Goal: Task Accomplishment & Management: Use online tool/utility

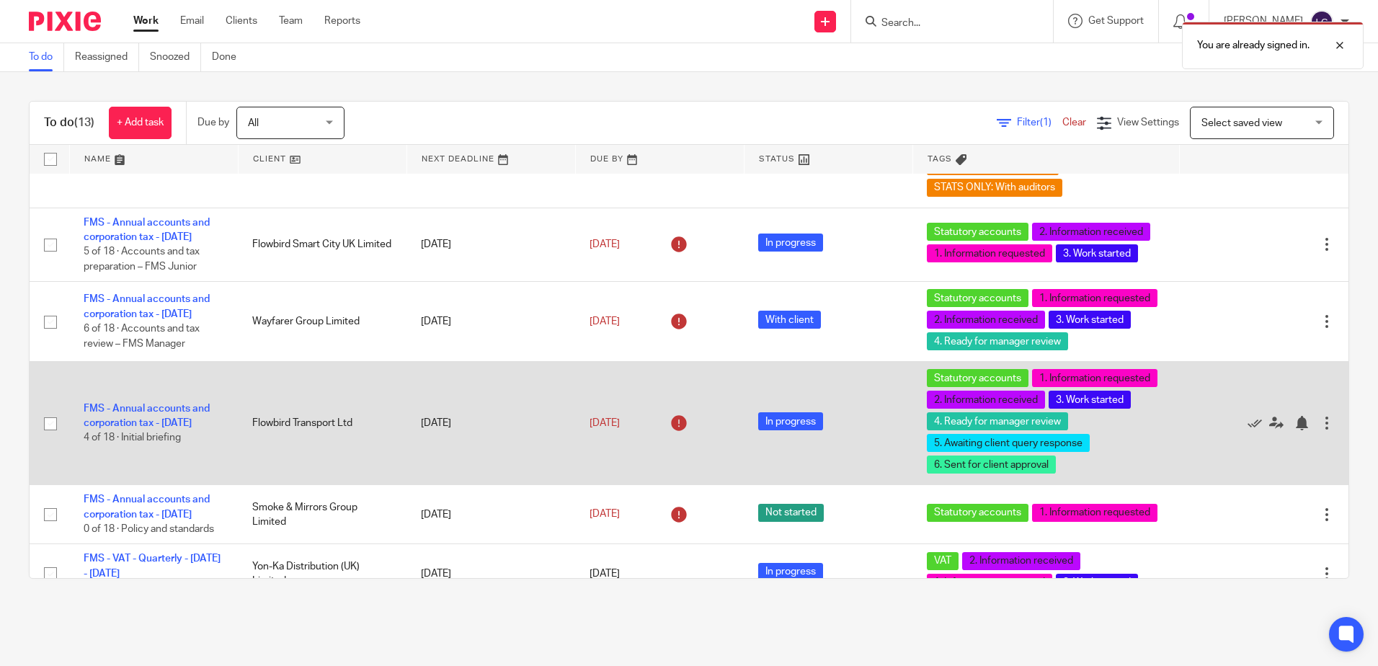
scroll to position [1296, 0]
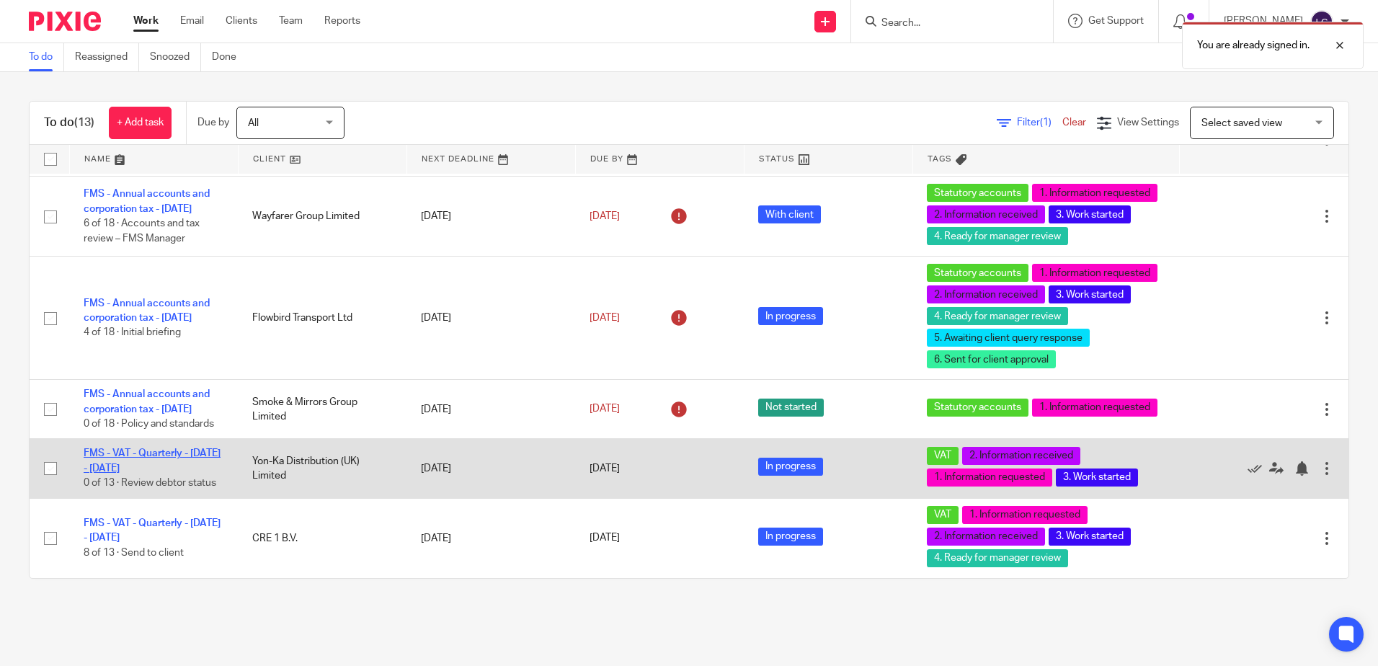
click at [146, 456] on link "FMS - VAT - Quarterly - [DATE] - [DATE]" at bounding box center [152, 460] width 137 height 24
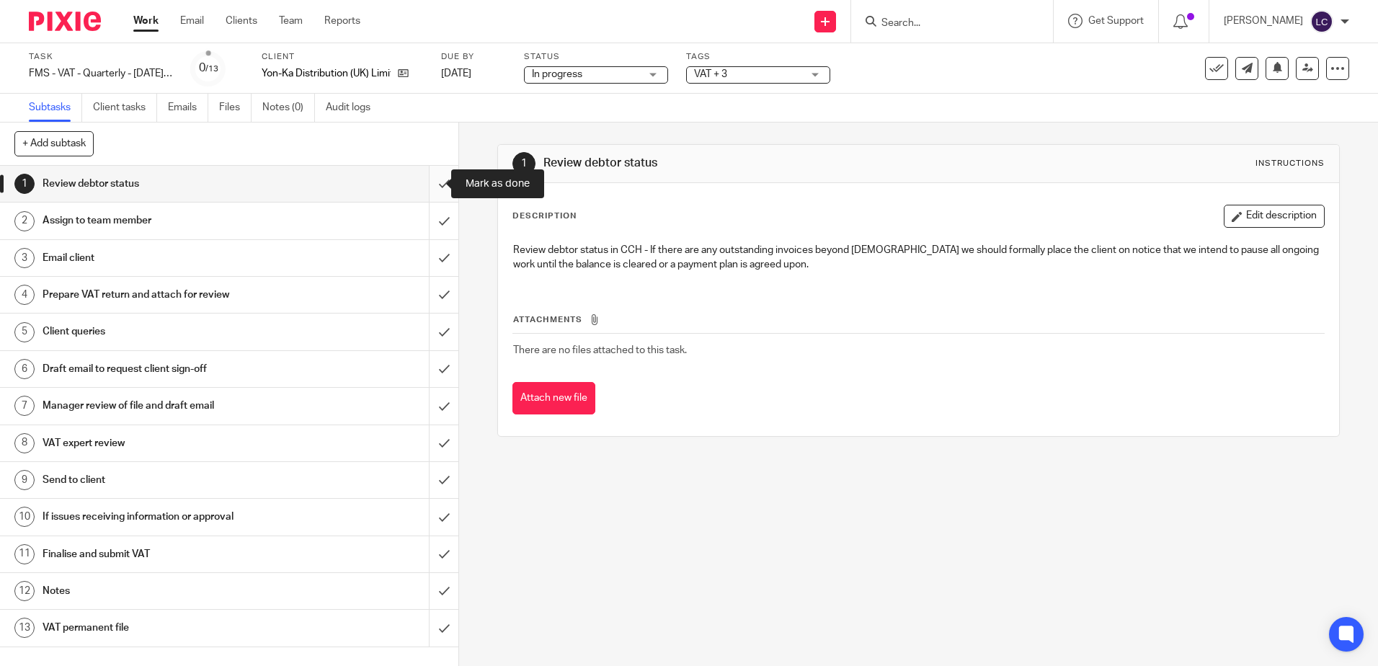
click at [425, 188] on input "submit" at bounding box center [229, 184] width 458 height 36
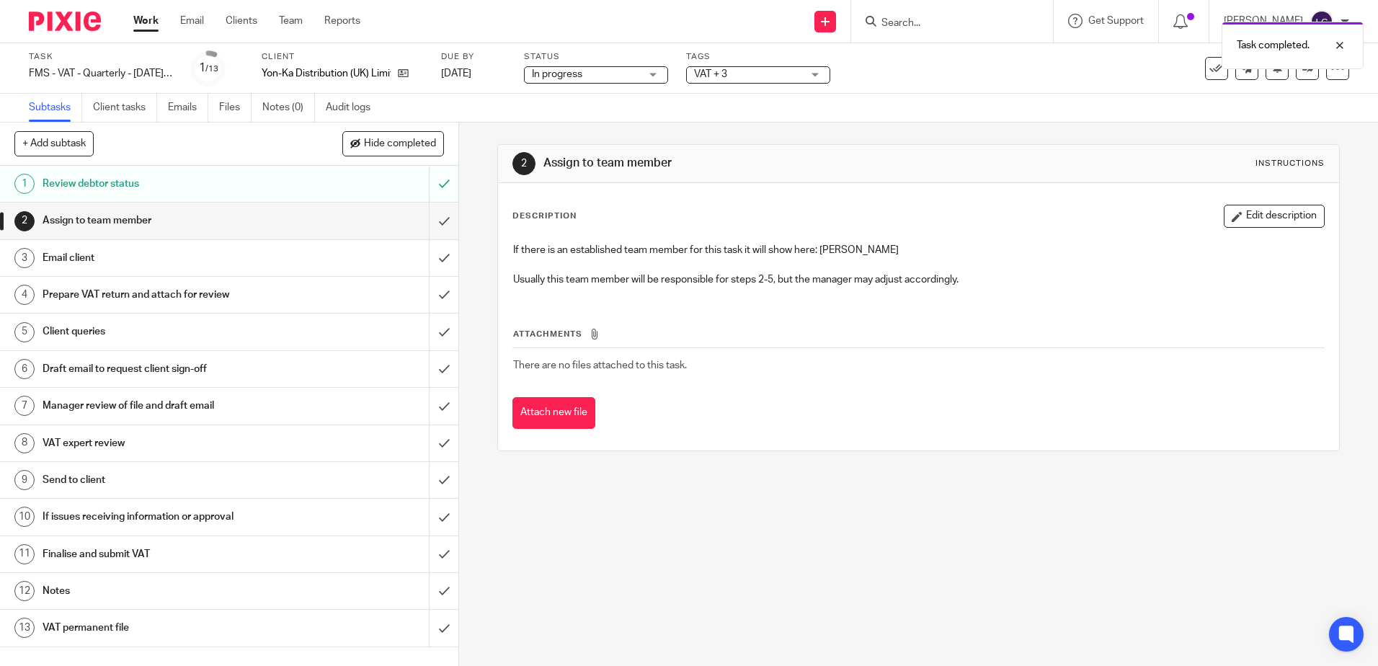
click at [203, 218] on h1 "Assign to team member" at bounding box center [167, 221] width 248 height 22
click at [422, 222] on input "submit" at bounding box center [229, 220] width 458 height 36
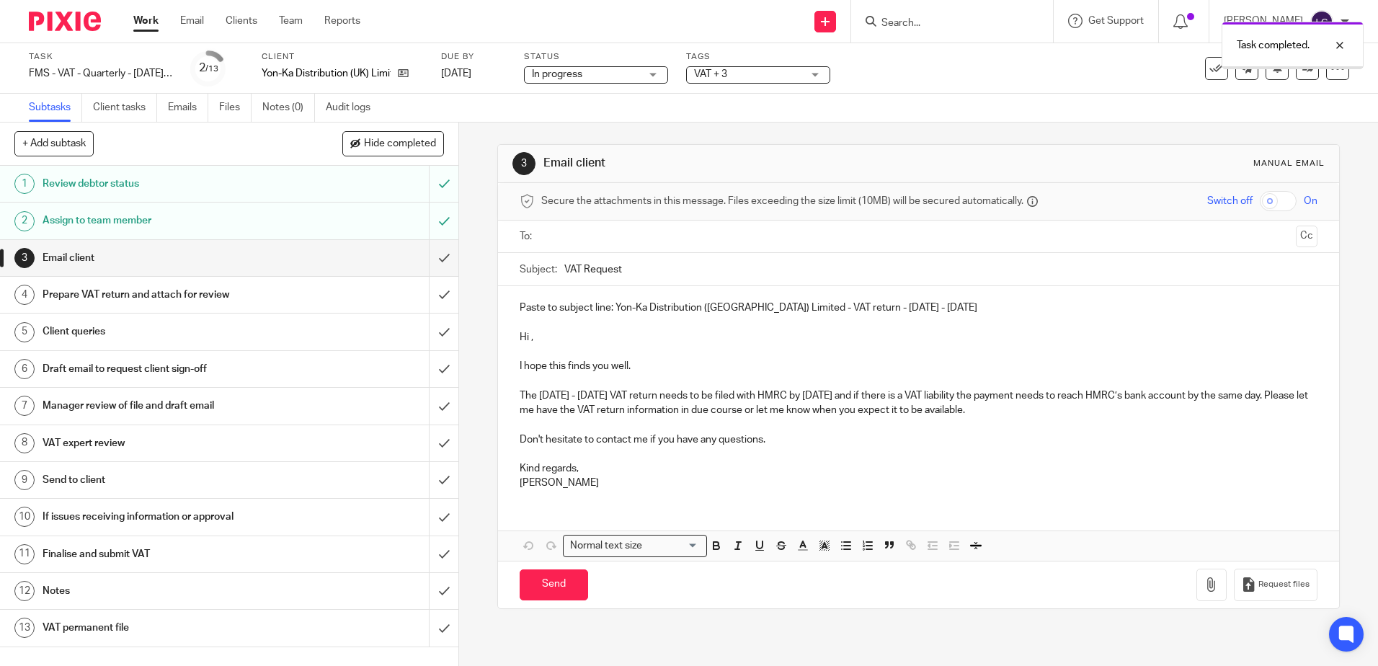
click at [427, 259] on input "submit" at bounding box center [229, 258] width 458 height 36
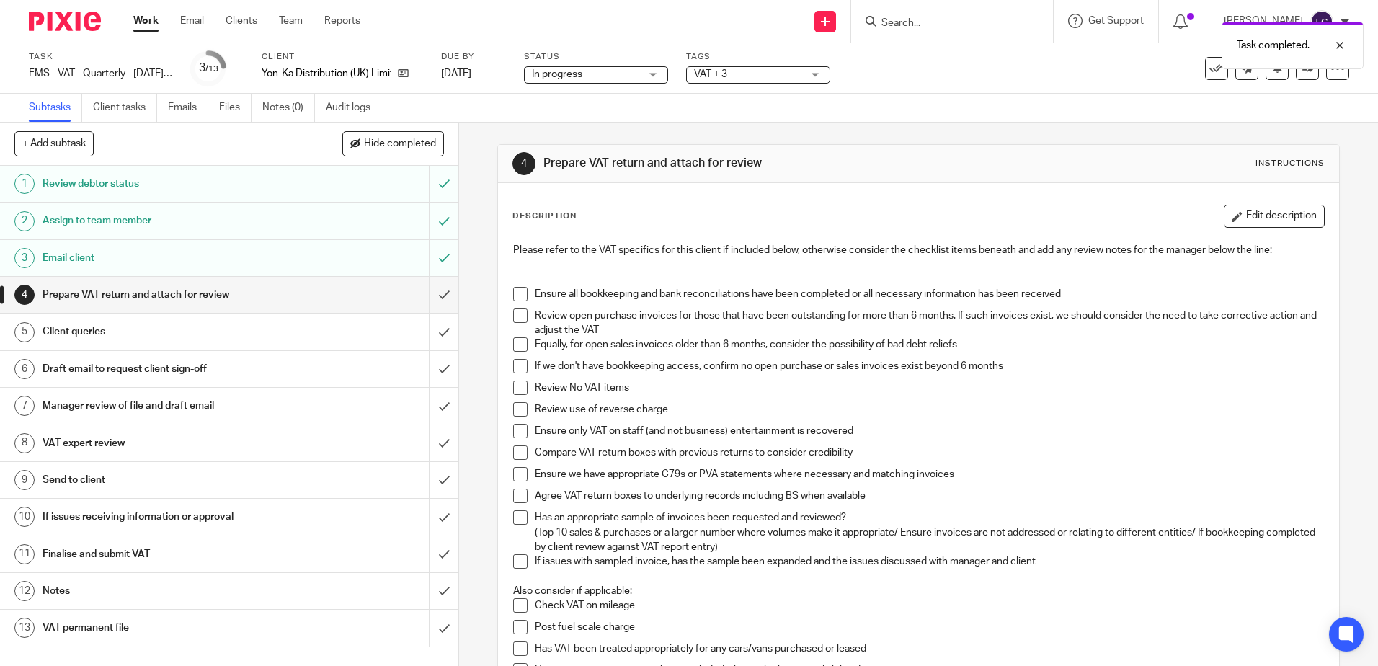
click at [515, 296] on span at bounding box center [520, 294] width 14 height 14
click at [520, 321] on span at bounding box center [520, 315] width 14 height 14
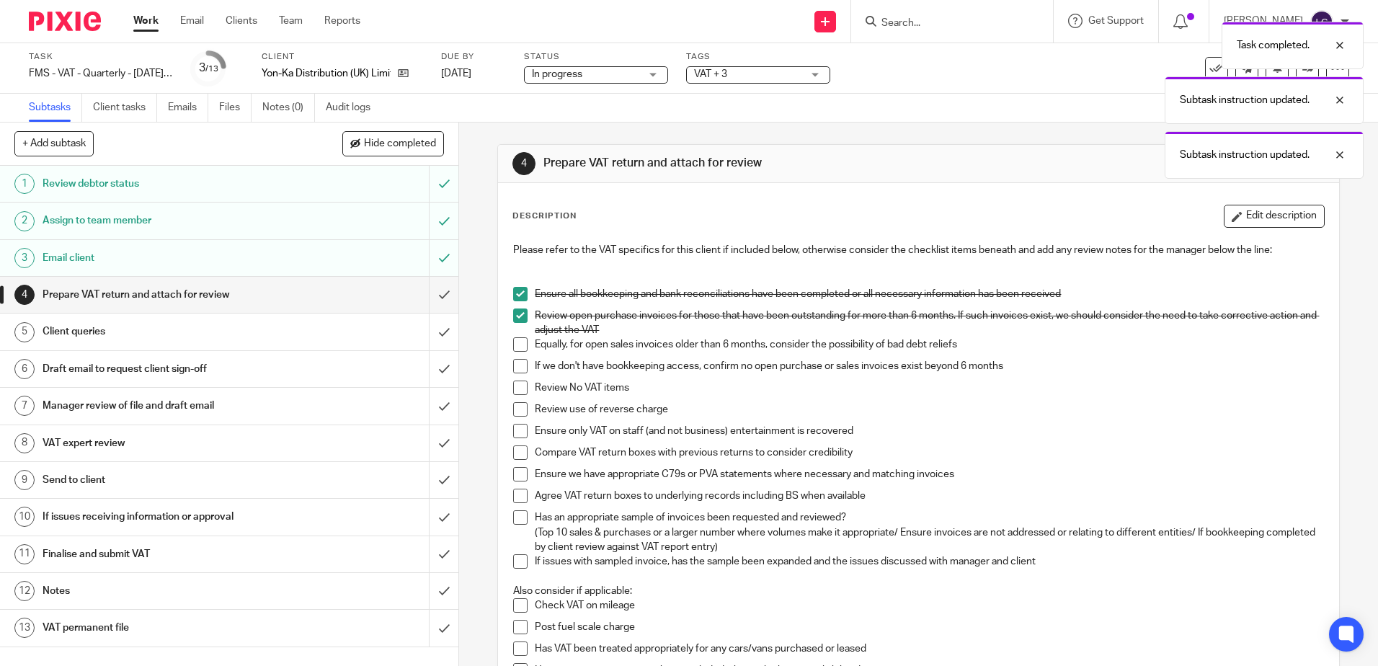
click at [521, 342] on span at bounding box center [520, 344] width 14 height 14
click at [520, 363] on span at bounding box center [520, 366] width 14 height 14
click at [519, 385] on span at bounding box center [520, 387] width 14 height 14
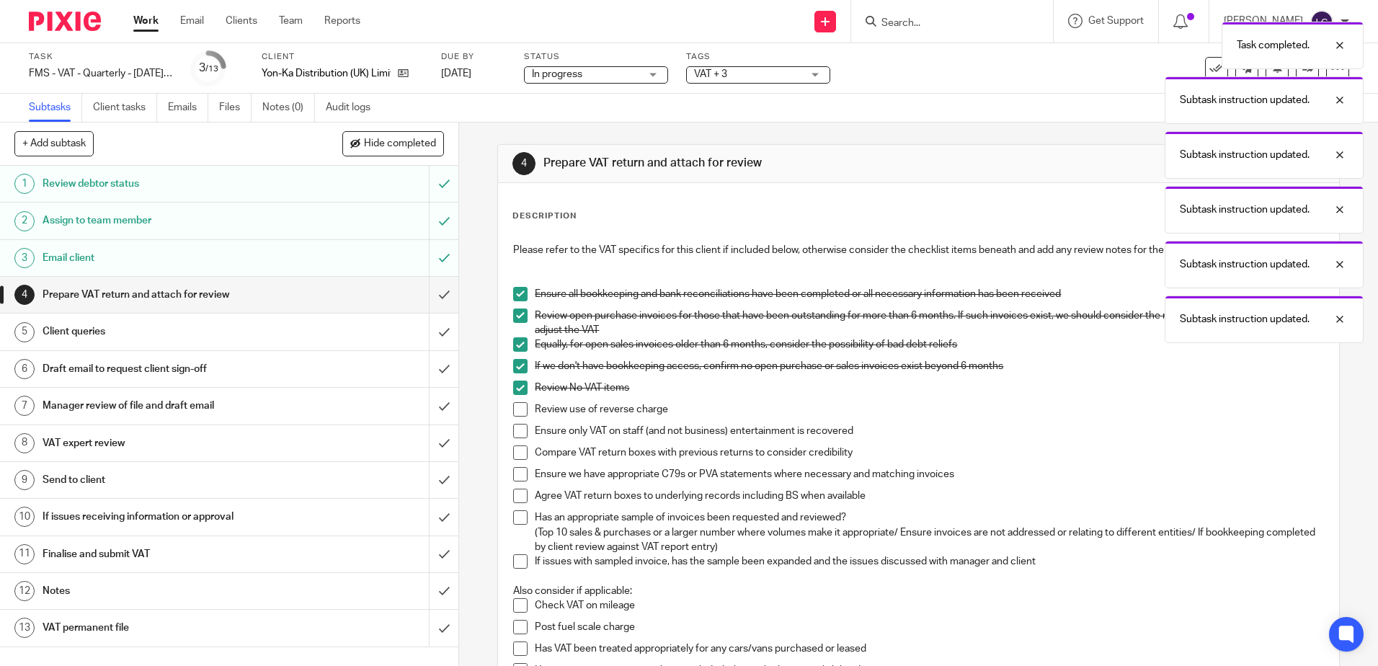
click at [520, 406] on span at bounding box center [520, 409] width 14 height 14
drag, startPoint x: 521, startPoint y: 427, endPoint x: 520, endPoint y: 446, distance: 19.5
click at [521, 427] on span at bounding box center [520, 431] width 14 height 14
click at [520, 449] on span at bounding box center [520, 452] width 14 height 14
click at [522, 470] on span at bounding box center [520, 474] width 14 height 14
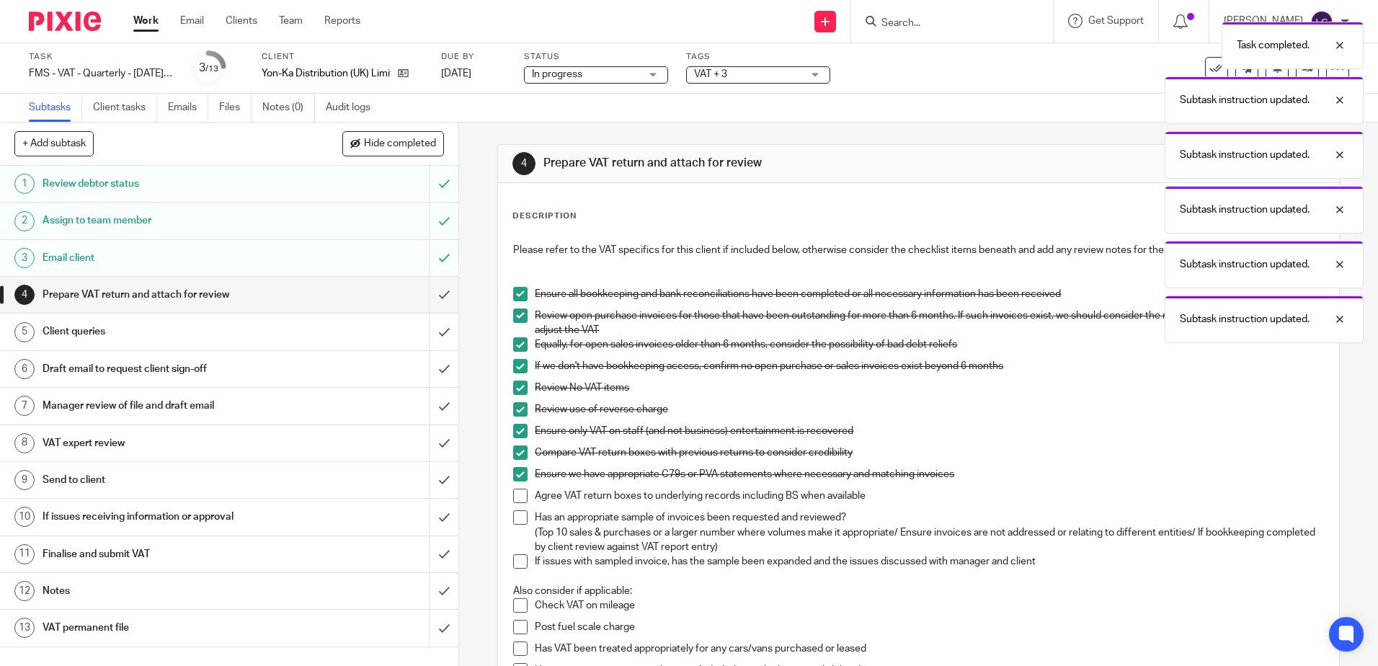
drag, startPoint x: 515, startPoint y: 496, endPoint x: 518, endPoint y: 505, distance: 9.8
click at [515, 496] on span at bounding box center [520, 496] width 14 height 14
click at [517, 517] on span at bounding box center [520, 517] width 14 height 14
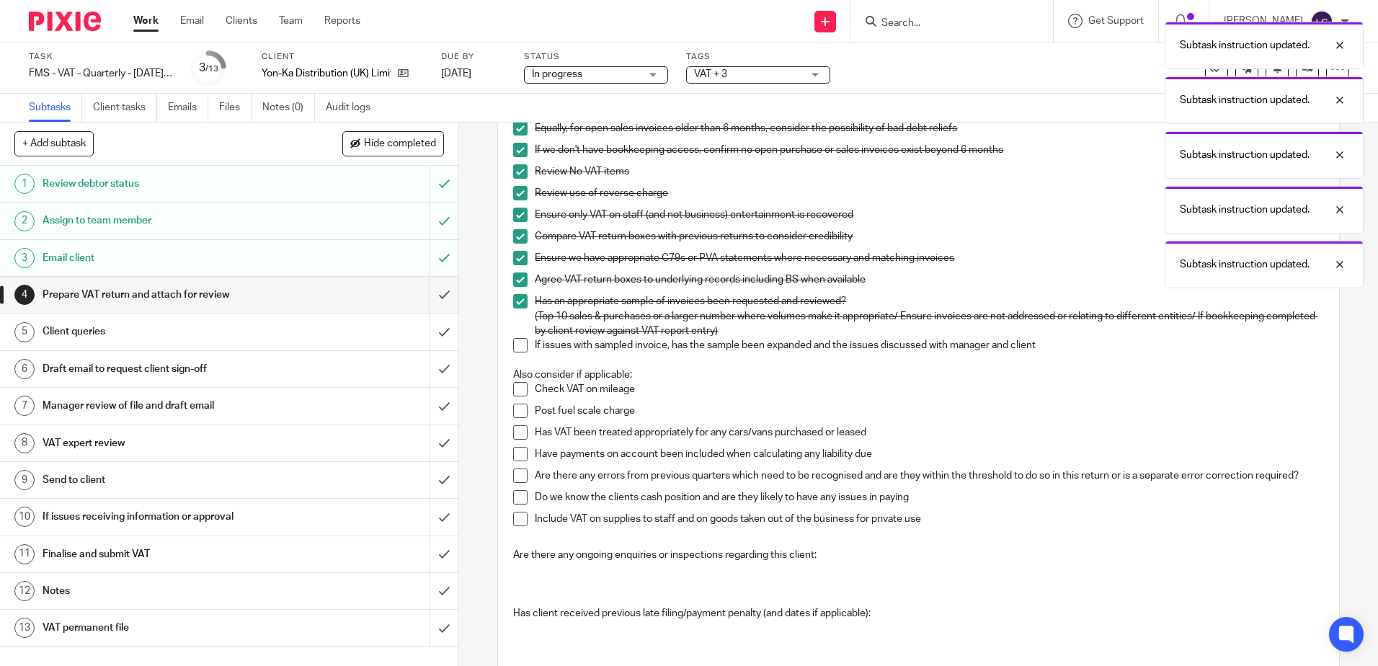
click at [518, 347] on span at bounding box center [520, 345] width 14 height 14
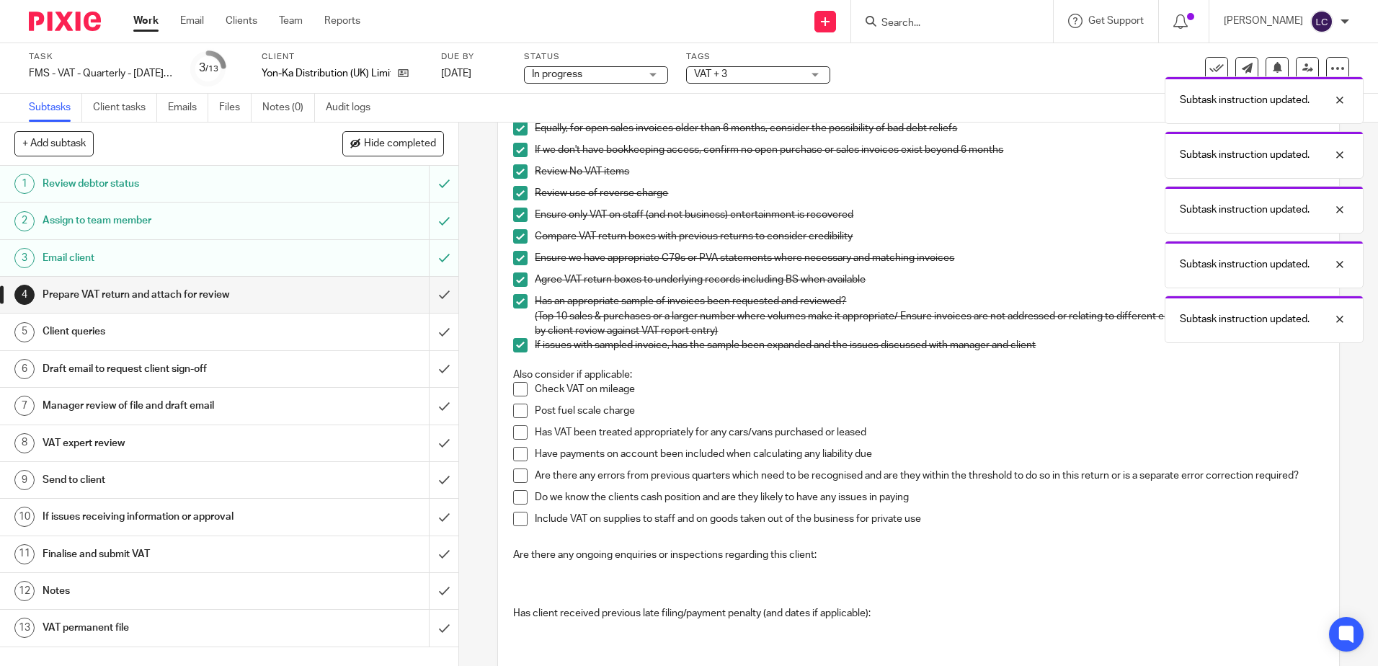
drag, startPoint x: 522, startPoint y: 388, endPoint x: 522, endPoint y: 400, distance: 11.5
click at [522, 389] on span at bounding box center [520, 389] width 14 height 14
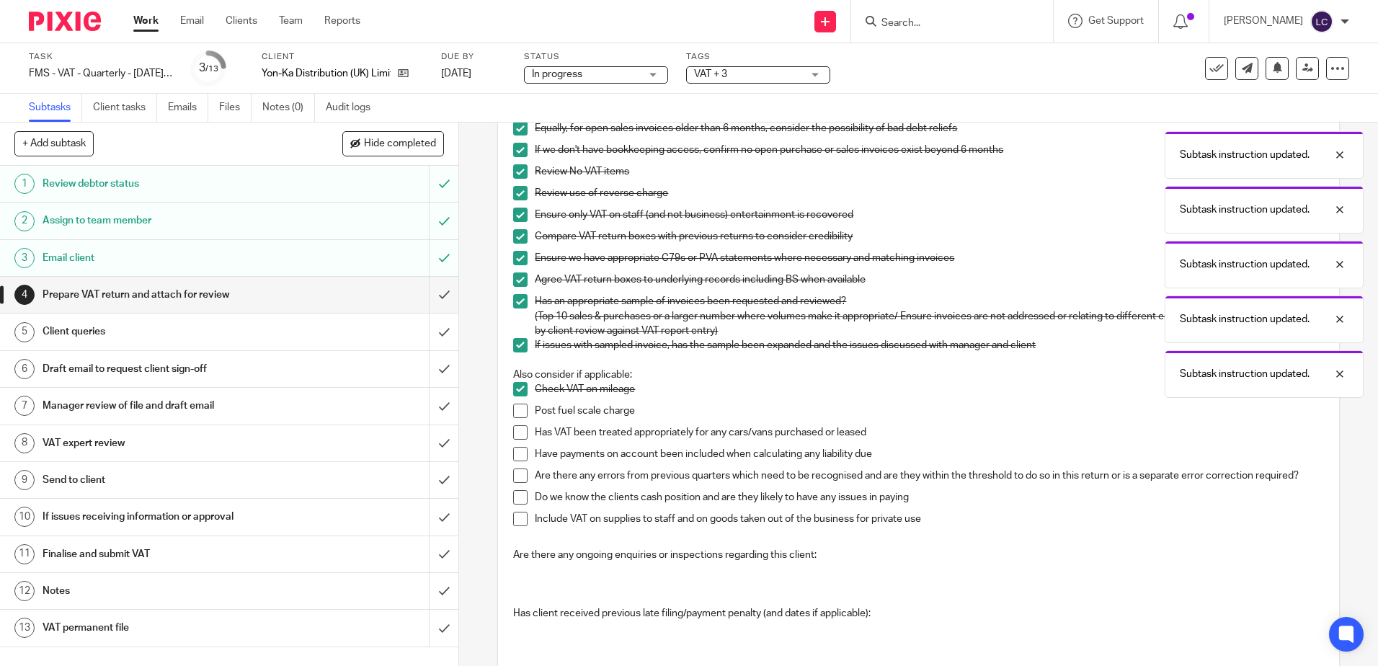
click at [523, 406] on li "Post fuel scale charge" at bounding box center [918, 415] width 810 height 22
click at [520, 415] on span at bounding box center [520, 411] width 14 height 14
click at [525, 437] on li "Has VAT been treated appropriately for any cars/vans purchased or leased" at bounding box center [918, 436] width 810 height 22
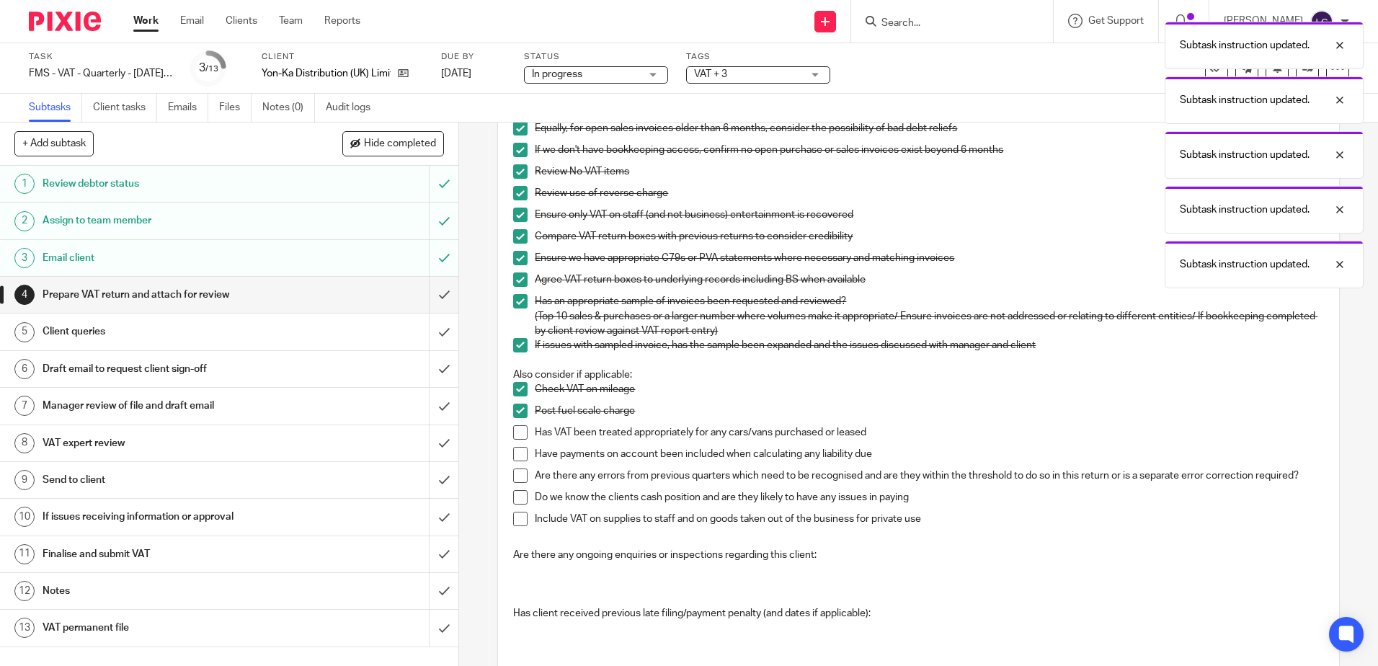
click at [520, 435] on span at bounding box center [520, 432] width 14 height 14
click at [522, 460] on span at bounding box center [520, 454] width 14 height 14
click at [518, 473] on span at bounding box center [520, 475] width 14 height 14
click at [517, 496] on span at bounding box center [520, 497] width 14 height 14
click at [517, 520] on span at bounding box center [520, 519] width 14 height 14
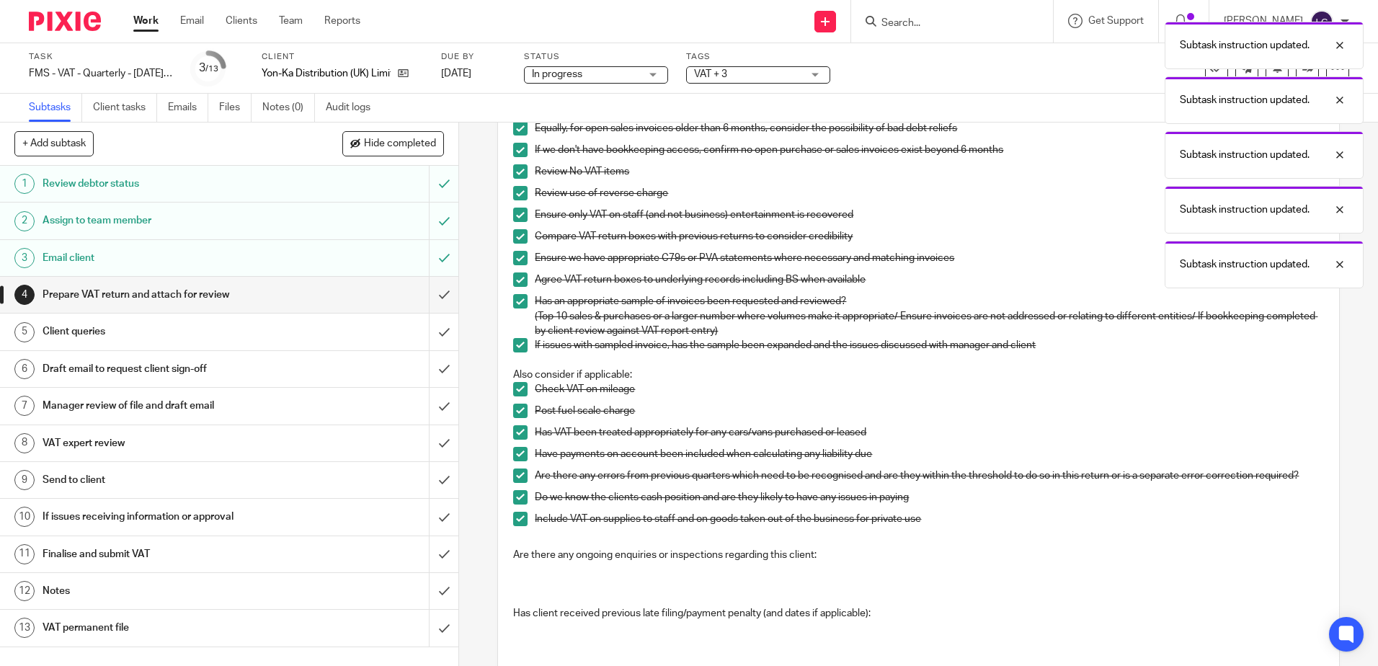
scroll to position [0, 0]
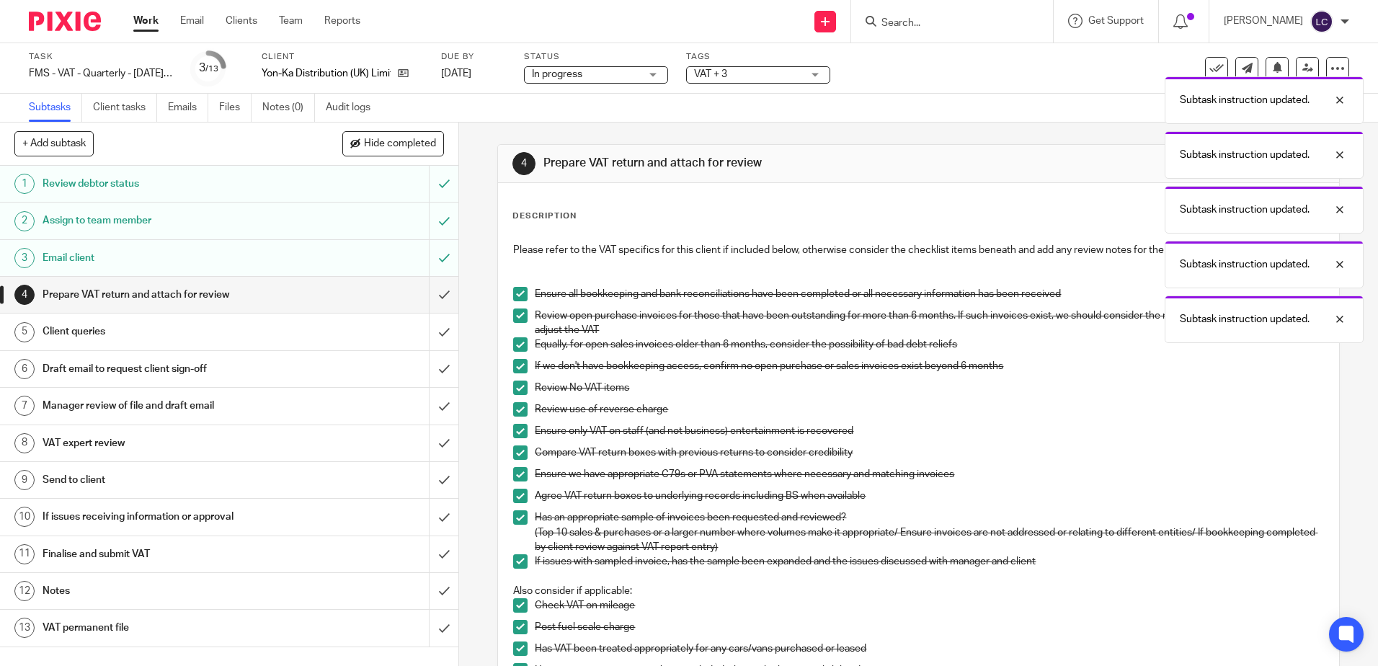
click at [145, 371] on h1 "Draft email to request client sign-off" at bounding box center [167, 369] width 248 height 22
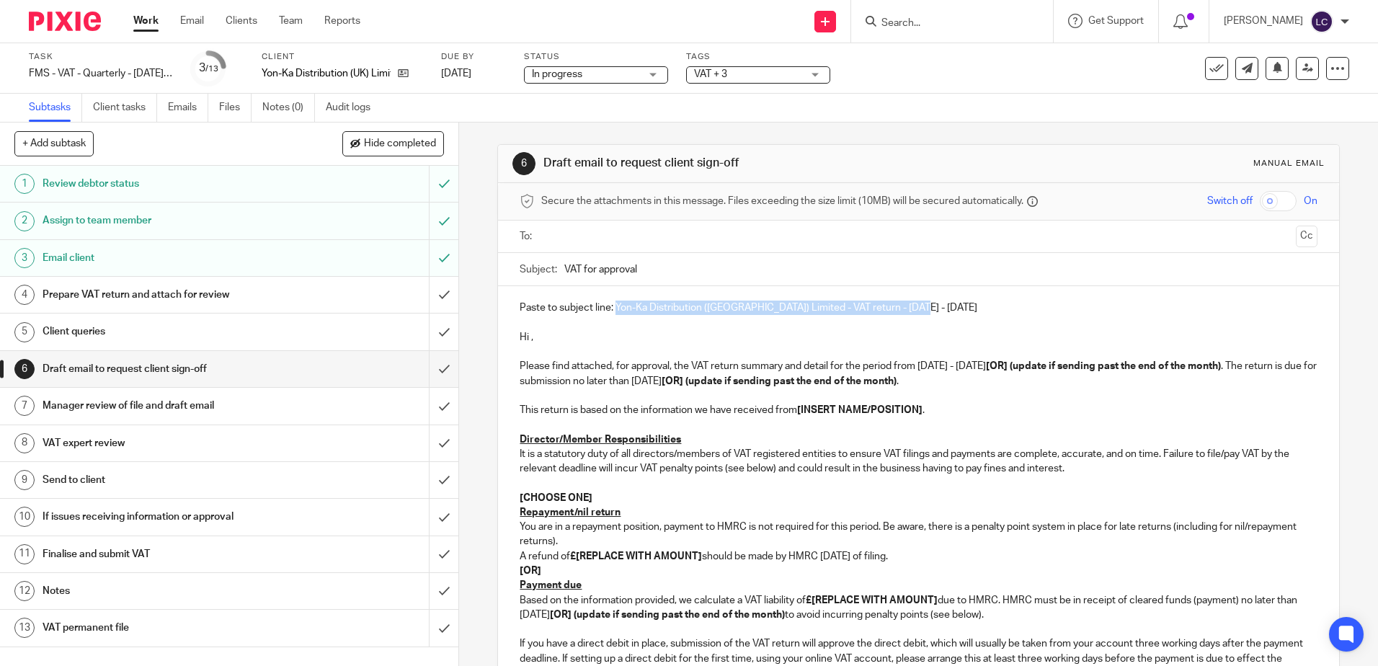
drag, startPoint x: 912, startPoint y: 303, endPoint x: 611, endPoint y: 312, distance: 301.3
click at [611, 312] on p "Paste to subject line: Yon-Ka Distribution (UK) Limited - VAT return - June - A…" at bounding box center [918, 307] width 797 height 14
copy p "Yon-Ka Distribution (UK) Limited - VAT return - June - August, 2025"
drag, startPoint x: 652, startPoint y: 267, endPoint x: 551, endPoint y: 269, distance: 100.9
click at [551, 269] on div "Subject: VAT for approval" at bounding box center [918, 269] width 797 height 32
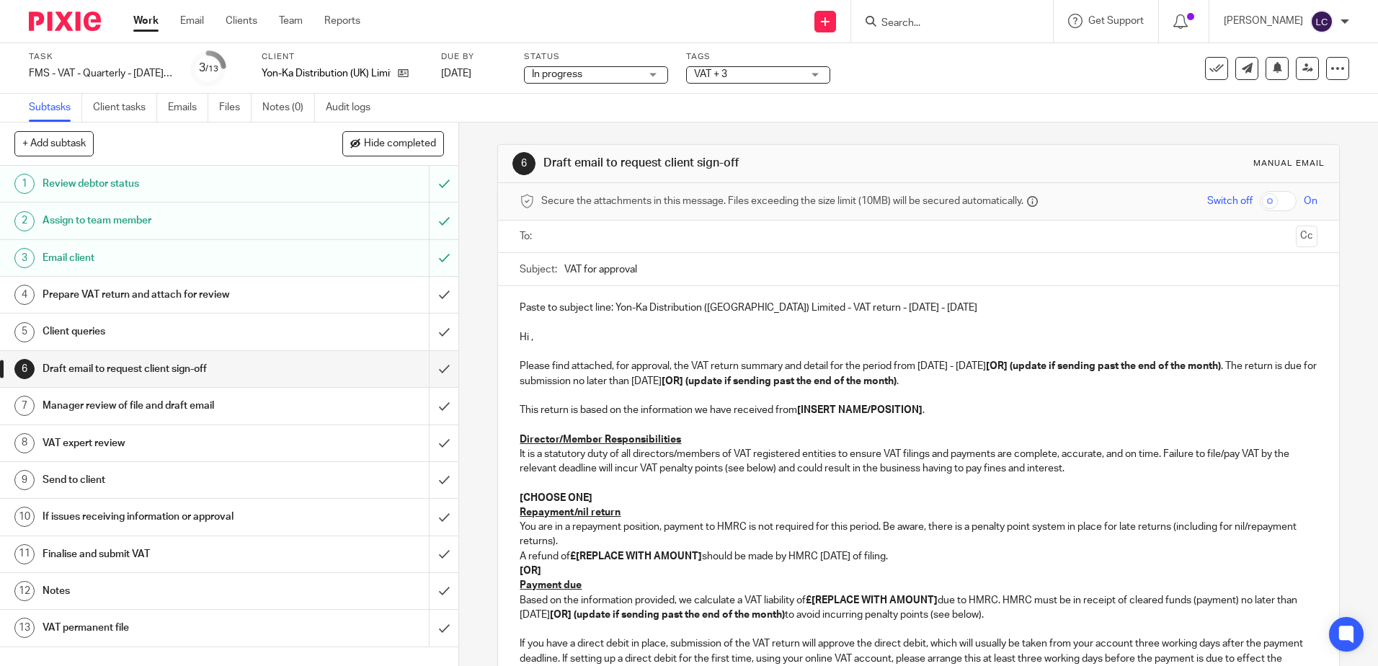
paste input "Yon-Ka Distribution (UK) Limited - VAT return - June - August, 2025"
click at [564, 267] on input "Yon-Ka Distribution (UK) Limited - VAT return - June - August, 2025" at bounding box center [940, 269] width 752 height 32
type input "Yon-Ka Distribution (UK) Limited - VAT return - June - August, 2025"
drag, startPoint x: 928, startPoint y: 311, endPoint x: 477, endPoint y: 303, distance: 451.1
click at [477, 303] on div "6 Draft email to request client sign-off Manual email Secure the attachments in…" at bounding box center [918, 393] width 919 height 543
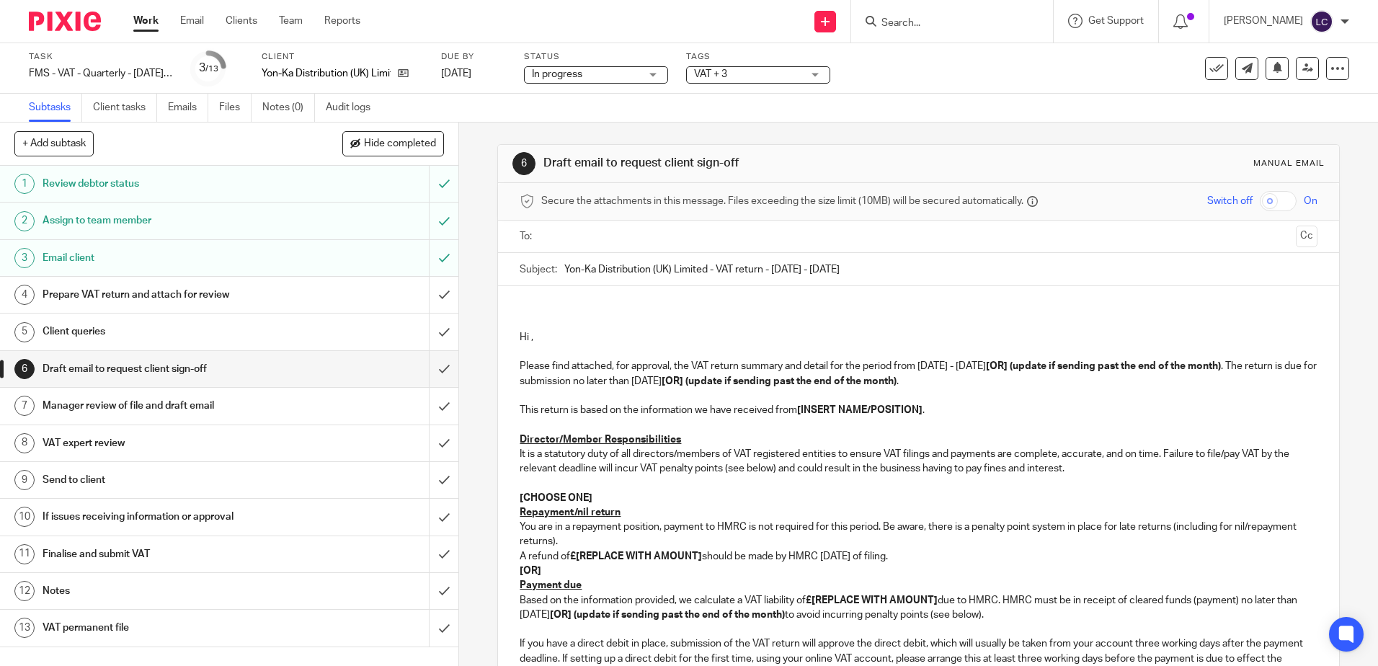
click at [512, 334] on div "Hi , Please find attached, for approval, the VAT return summary and detail for …" at bounding box center [918, 598] width 840 height 624
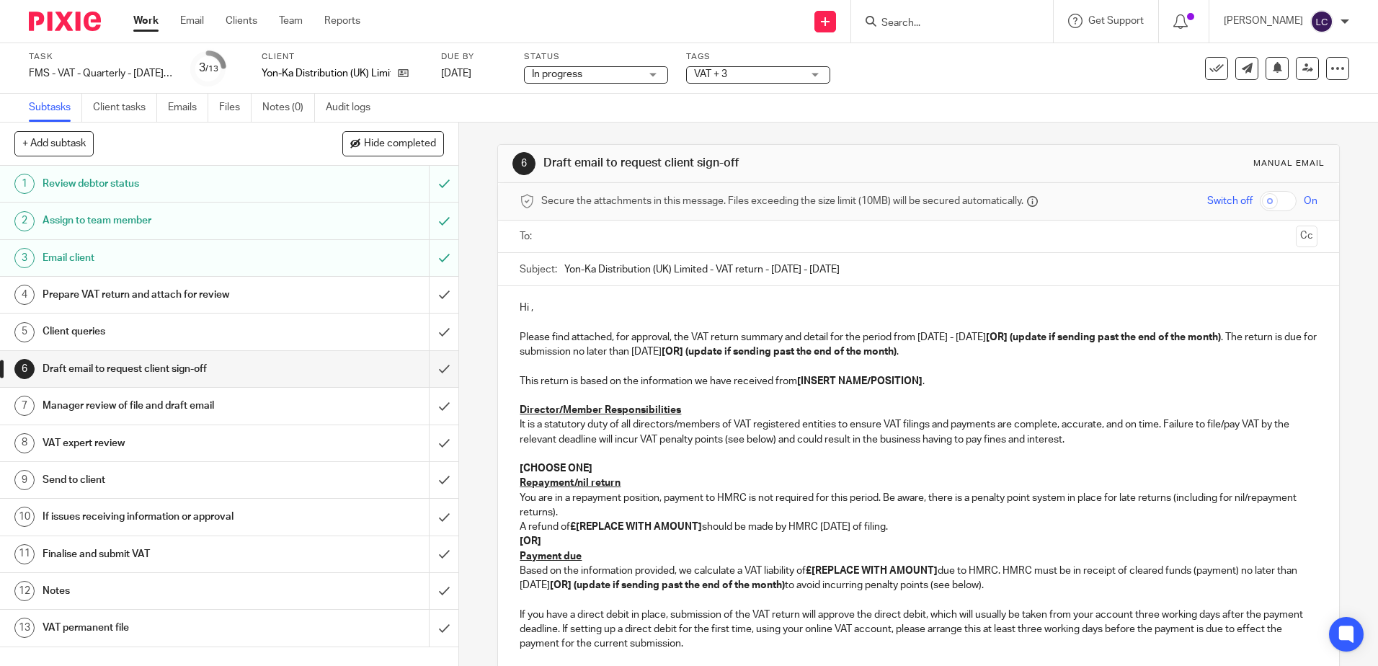
click at [526, 306] on p "Hi ," at bounding box center [918, 307] width 797 height 14
click at [1082, 388] on p at bounding box center [918, 395] width 797 height 14
drag, startPoint x: 1028, startPoint y: 338, endPoint x: 1244, endPoint y: 342, distance: 216.2
click at [1244, 342] on p "Please find attached, for approval, the VAT return summary and detail for the p…" at bounding box center [918, 345] width 797 height 30
click at [1017, 335] on p "Please find attached, for approval, the VAT return summary and detail for the p…" at bounding box center [918, 345] width 797 height 30
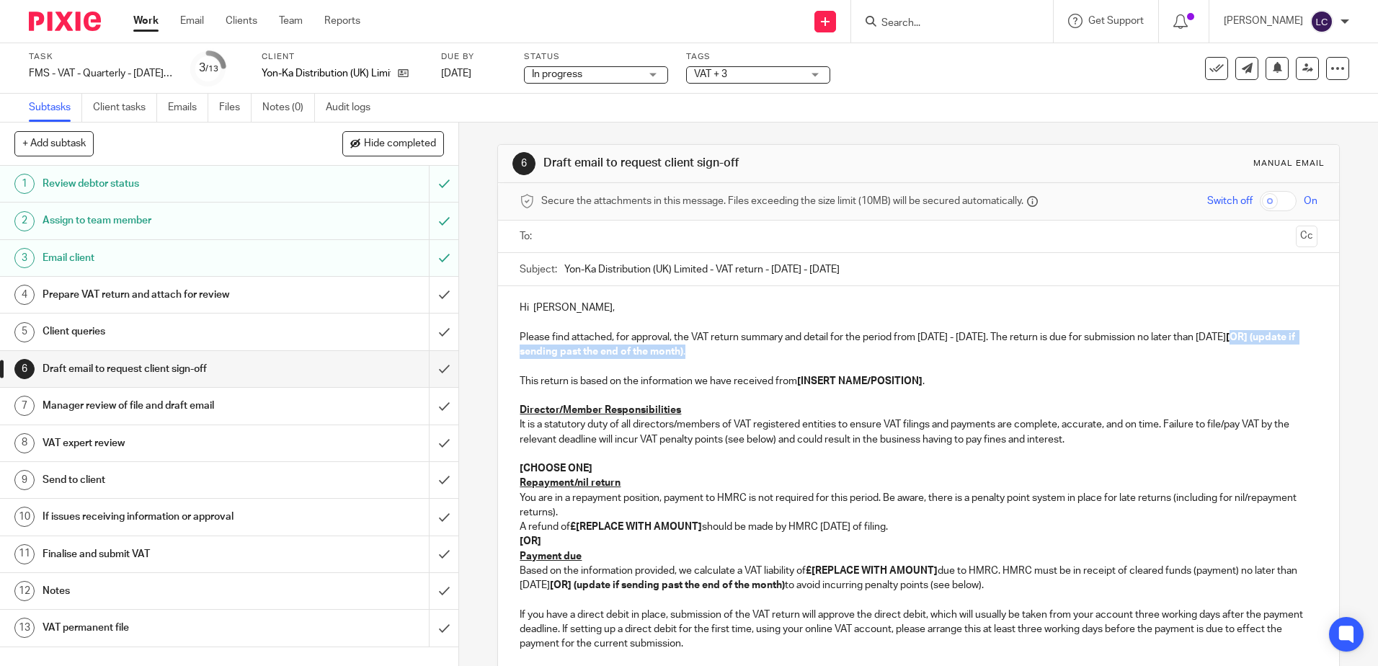
drag, startPoint x: 1276, startPoint y: 339, endPoint x: 730, endPoint y: 357, distance: 546.4
click at [730, 357] on p "Please find attached, for approval, the VAT return summary and detail for the p…" at bounding box center [918, 345] width 797 height 30
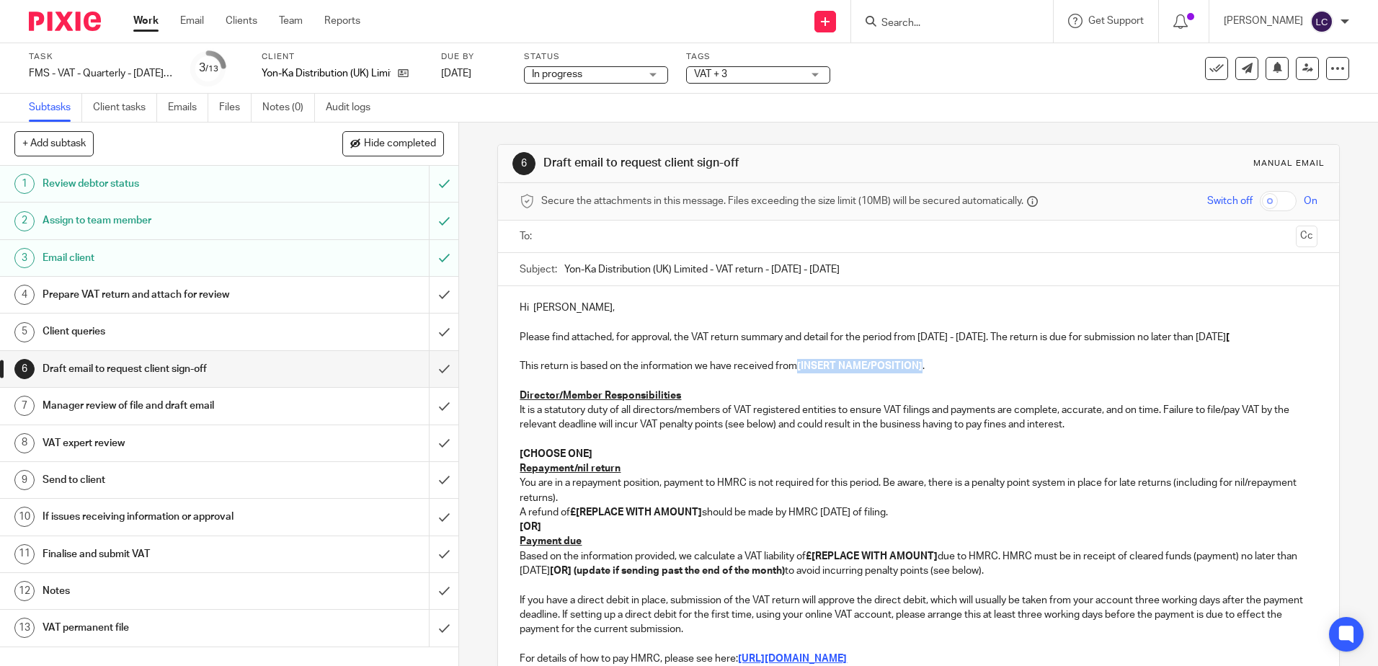
drag, startPoint x: 920, startPoint y: 366, endPoint x: 796, endPoint y: 365, distance: 123.9
click at [796, 365] on p "This return is based on the information we have received from [INSERT NAME/POSI…" at bounding box center [918, 366] width 797 height 14
click at [814, 458] on p "[CHOOSE ONE]" at bounding box center [918, 454] width 797 height 14
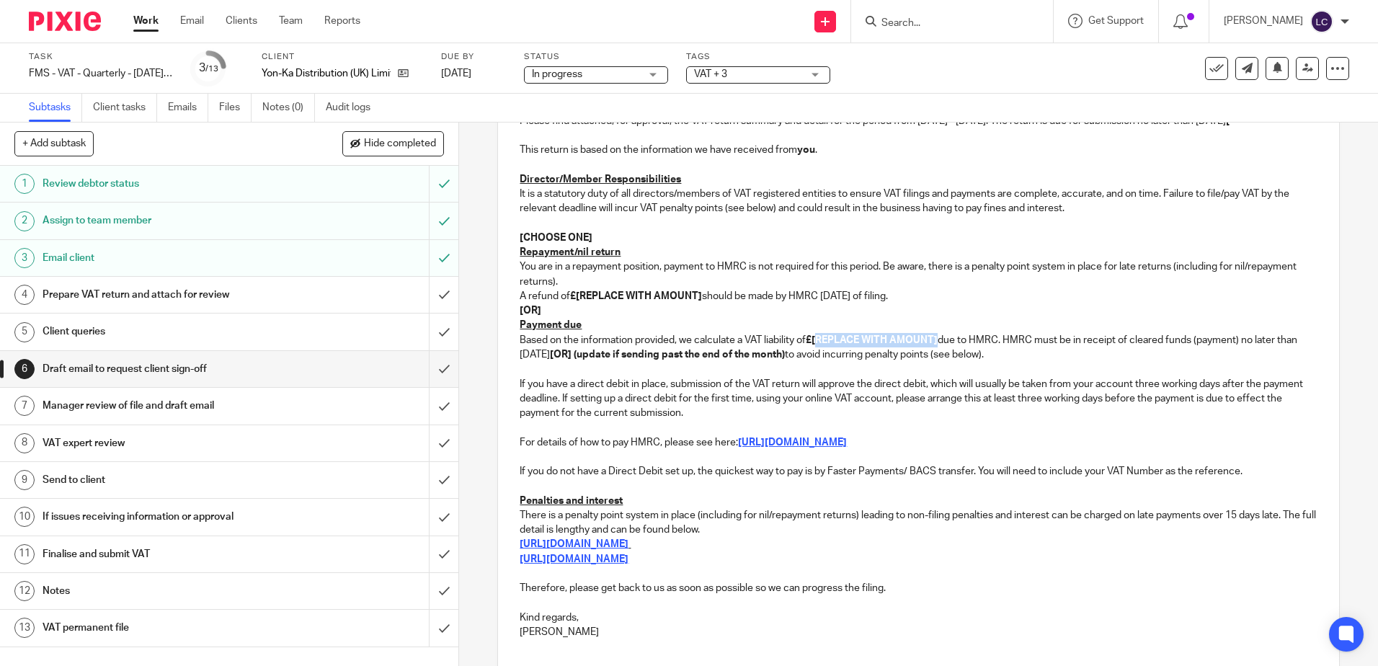
drag, startPoint x: 937, startPoint y: 342, endPoint x: 815, endPoint y: 342, distance: 122.5
click at [815, 342] on strong "£[REPLACE WITH AMOUNT]" at bounding box center [872, 340] width 132 height 10
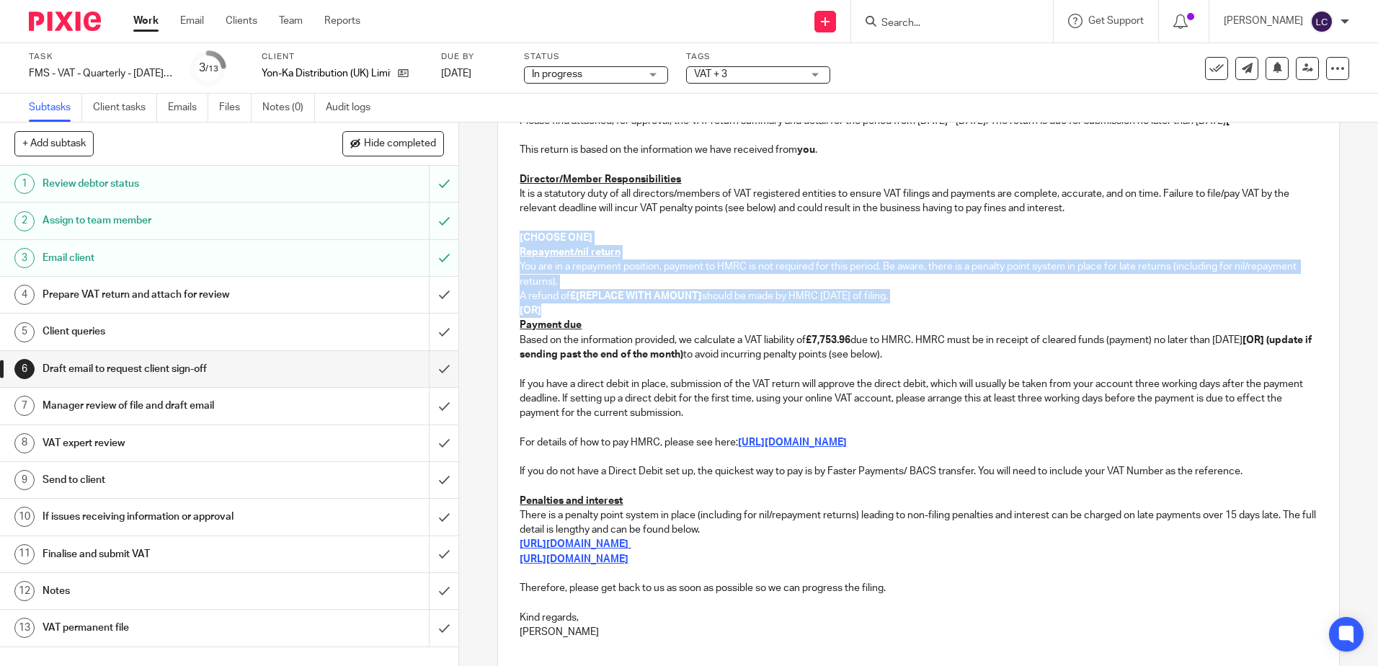
drag, startPoint x: 552, startPoint y: 313, endPoint x: 504, endPoint y: 239, distance: 88.5
click at [504, 239] on div "Hi Sophie, Please find attached, for approval, the VAT return summary and detai…" at bounding box center [918, 360] width 840 height 580
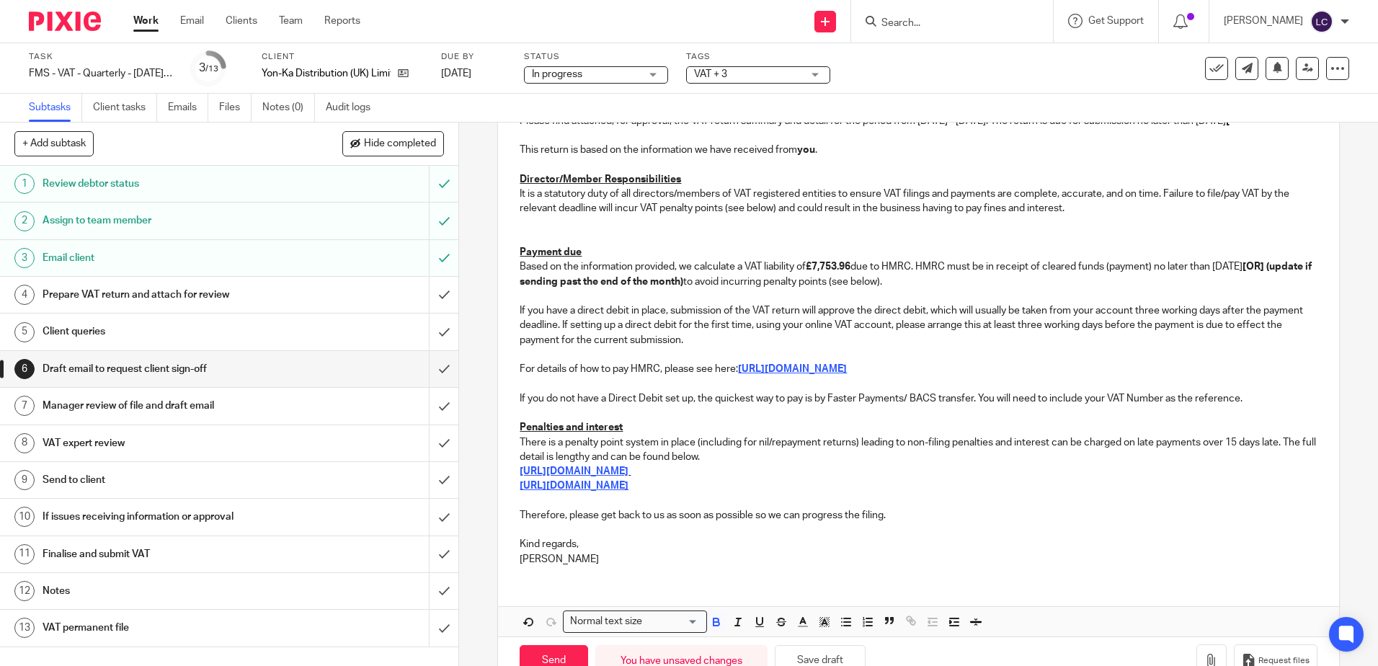
click at [525, 234] on p at bounding box center [918, 238] width 797 height 14
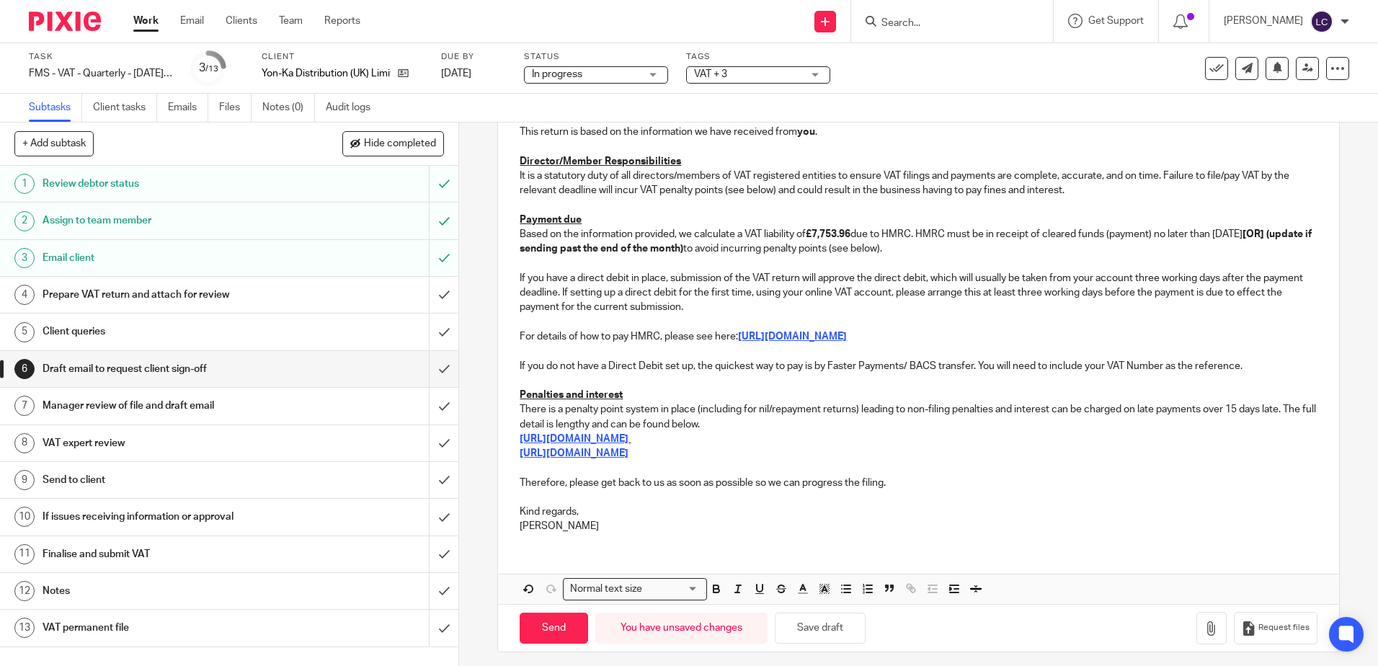
scroll to position [162, 0]
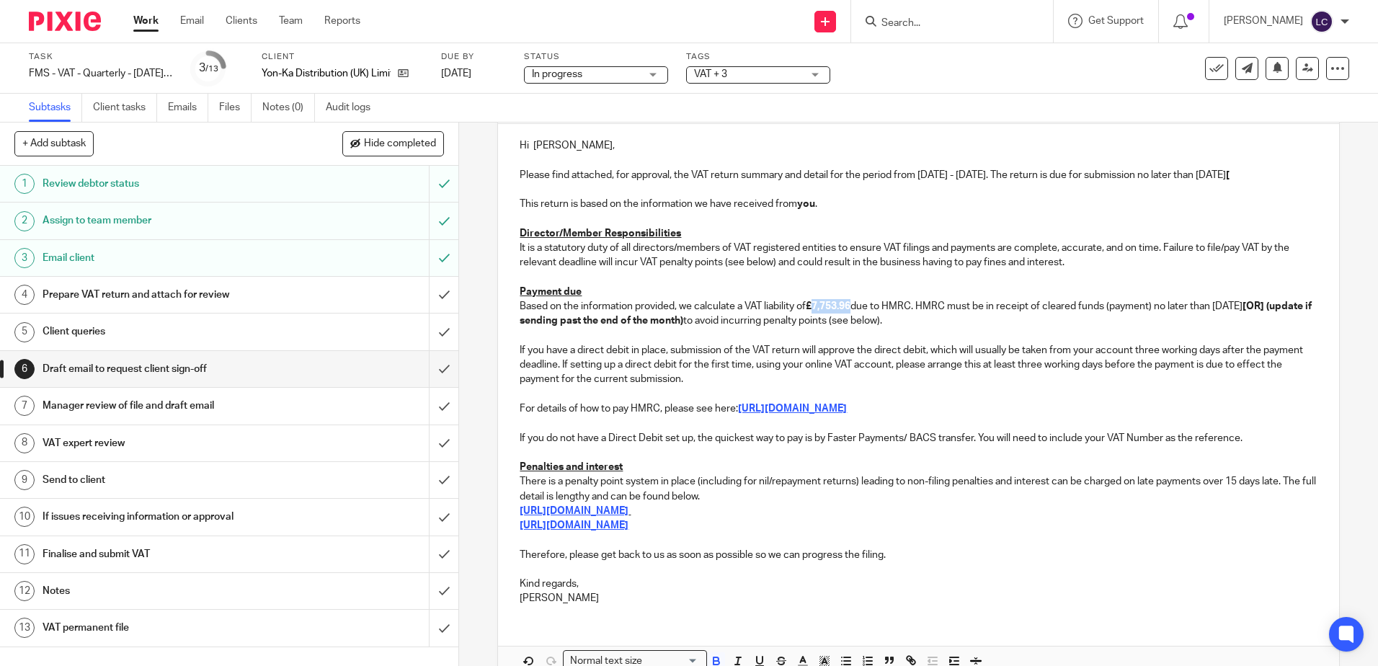
drag, startPoint x: 851, startPoint y: 306, endPoint x: 815, endPoint y: 307, distance: 36.0
click at [815, 307] on strong "£7,753.96" at bounding box center [828, 306] width 45 height 10
click at [1002, 378] on p "If you have a direct debit in place, submission of the VAT return will approve …" at bounding box center [918, 365] width 797 height 44
drag, startPoint x: 1290, startPoint y: 305, endPoint x: 1277, endPoint y: 306, distance: 13.0
click at [1277, 306] on strong "[OR] (update if sending past the end of the month)" at bounding box center [917, 313] width 794 height 24
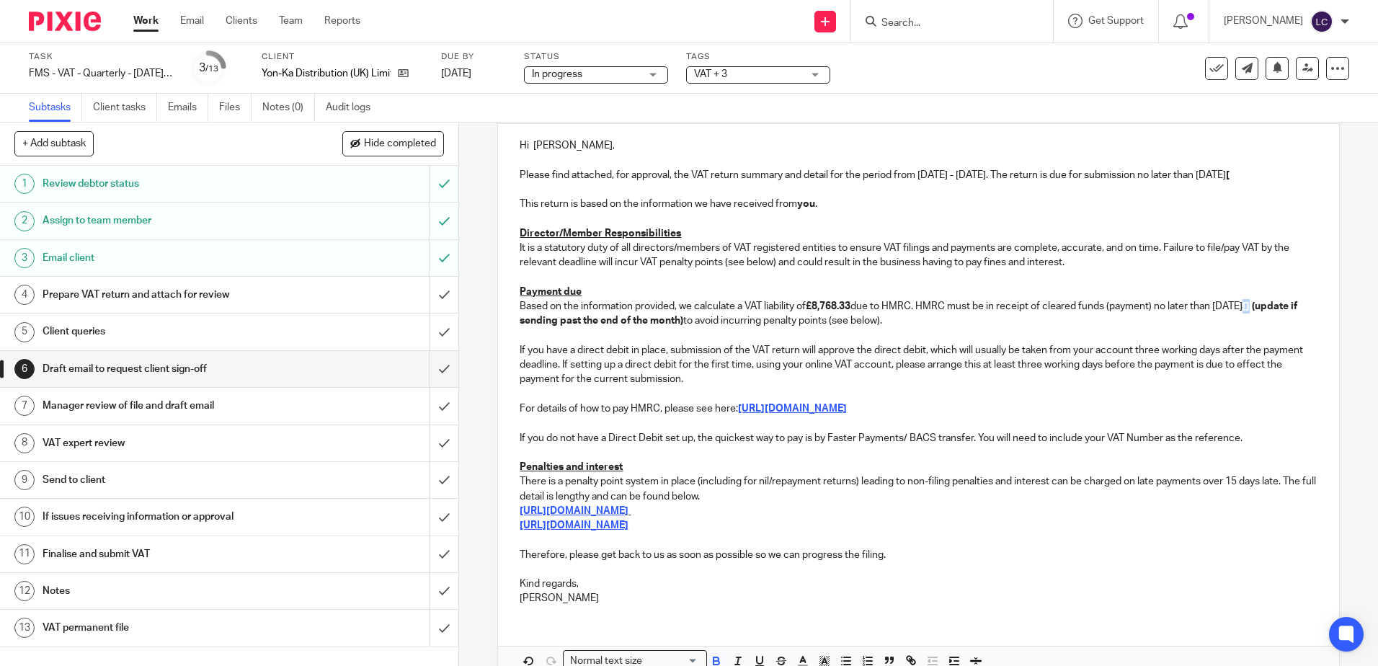
drag, startPoint x: 1278, startPoint y: 308, endPoint x: 1270, endPoint y: 308, distance: 7.9
click at [1270, 308] on strong "[] (update if sending past the end of the month)" at bounding box center [910, 313] width 780 height 24
drag, startPoint x: 728, startPoint y: 320, endPoint x: 513, endPoint y: 326, distance: 215.5
click at [513, 326] on div "Hi Sophie, Please find attached, for approval, the VAT return summary and detai…" at bounding box center [918, 370] width 840 height 493
click at [792, 322] on p "Based on the information provided, we calculate a VAT liability of £8,768.33 du…" at bounding box center [918, 314] width 797 height 30
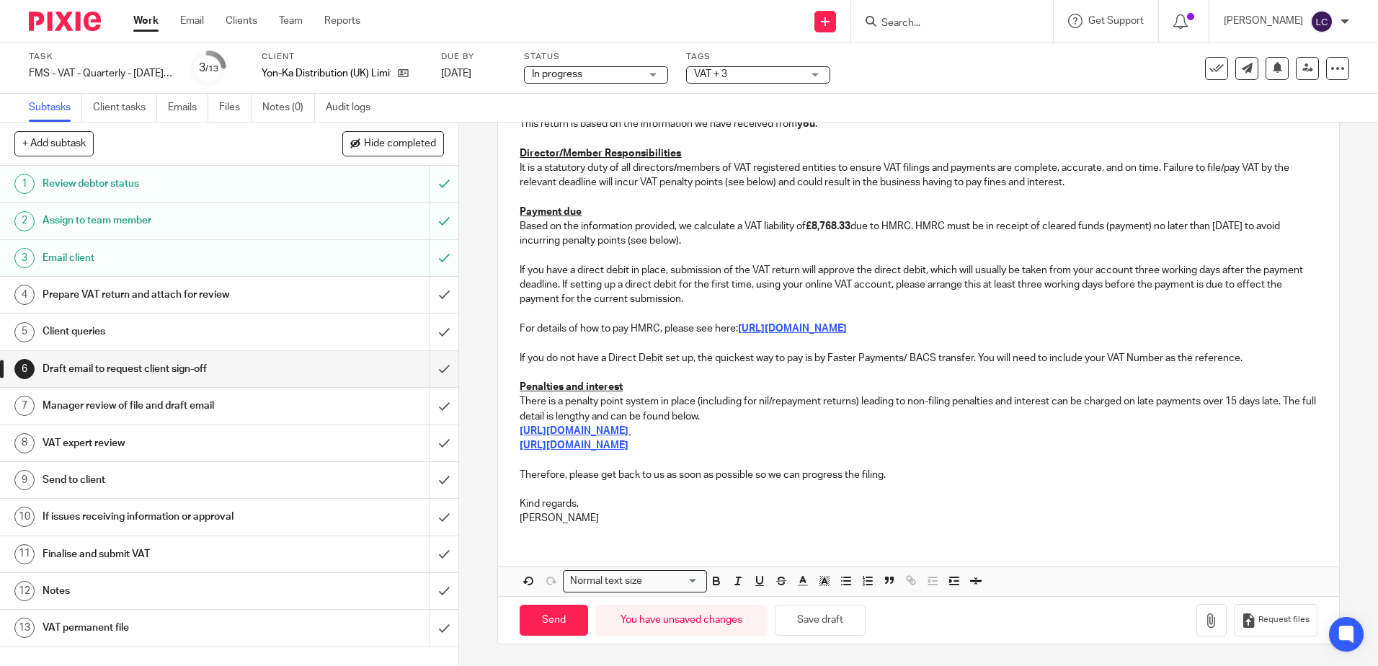
scroll to position [0, 0]
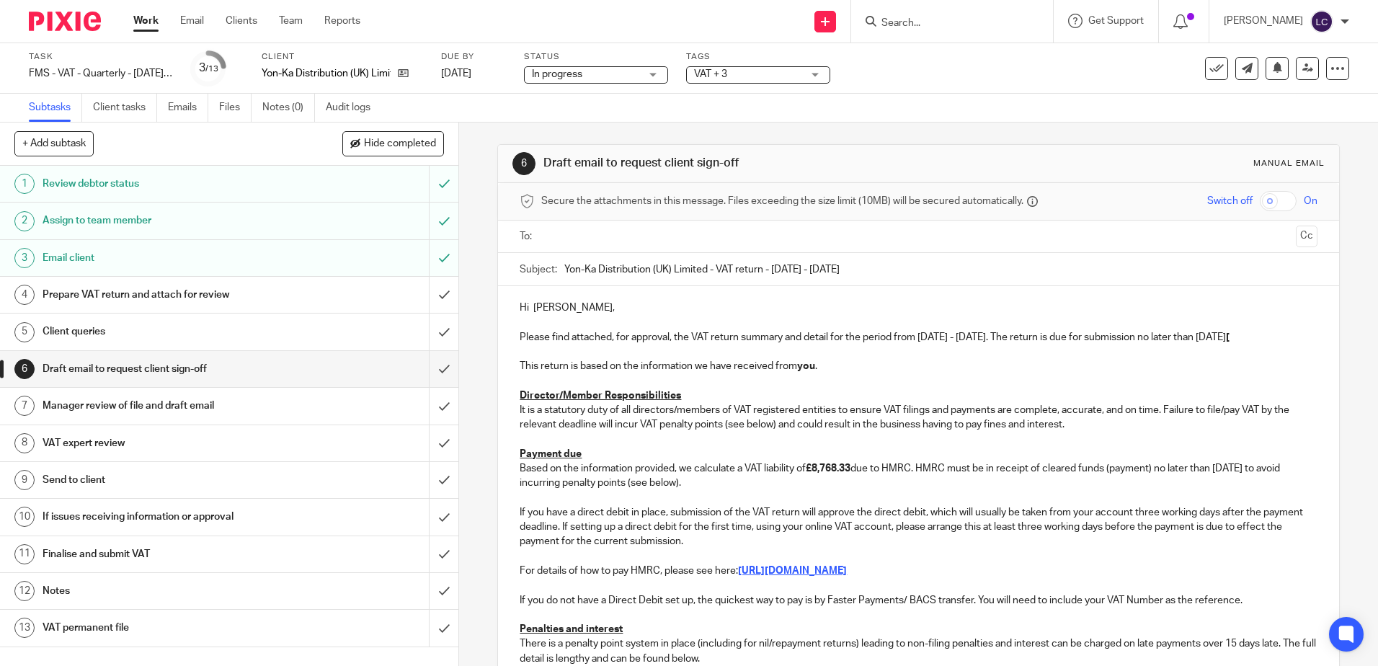
click at [1281, 341] on p "Please find attached, for approval, the VAT return summary and detail for the p…" at bounding box center [918, 337] width 797 height 14
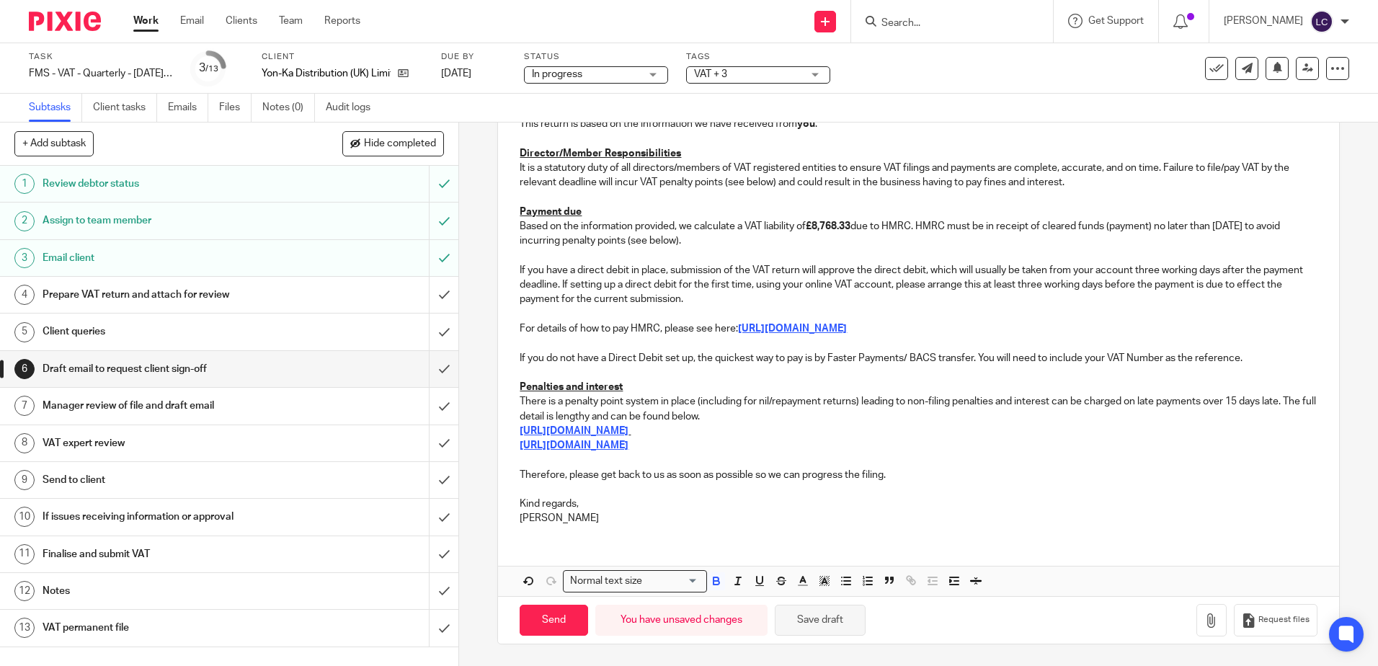
click at [819, 616] on button "Save draft" at bounding box center [820, 620] width 91 height 31
click at [94, 259] on h1 "Email client" at bounding box center [167, 258] width 248 height 22
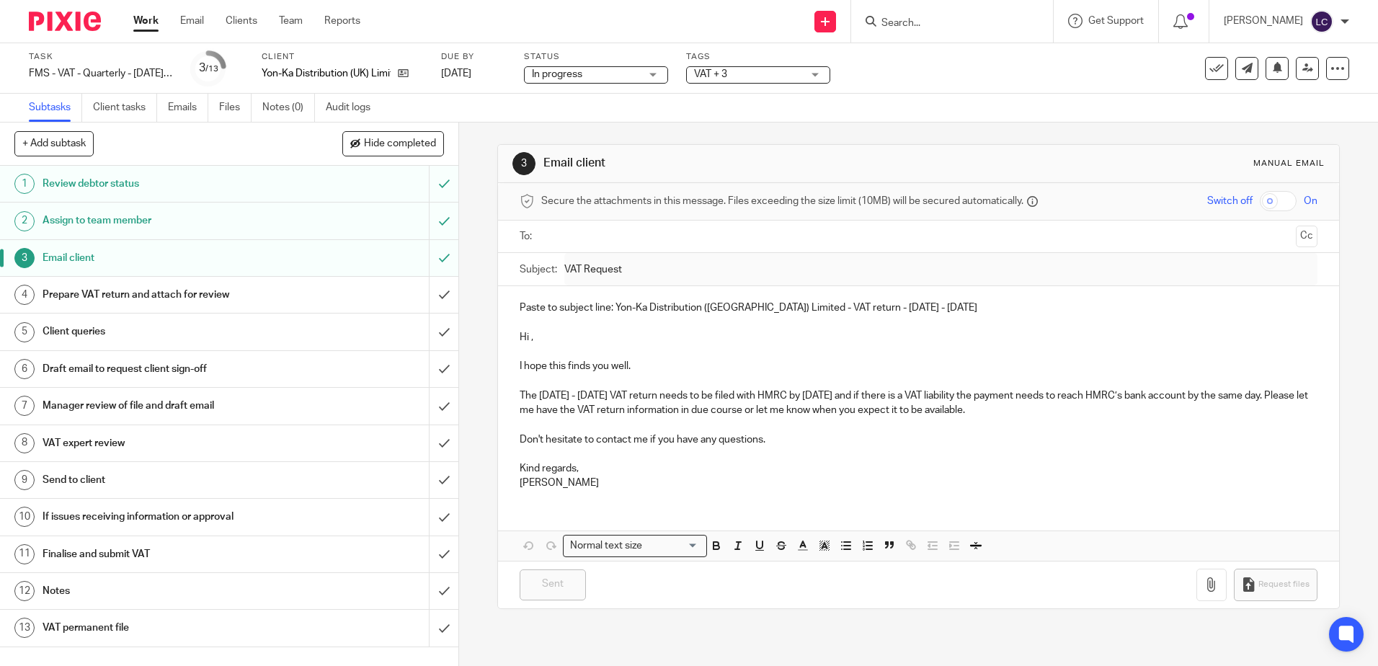
click at [117, 304] on h1 "Prepare VAT return and attach for review" at bounding box center [167, 295] width 248 height 22
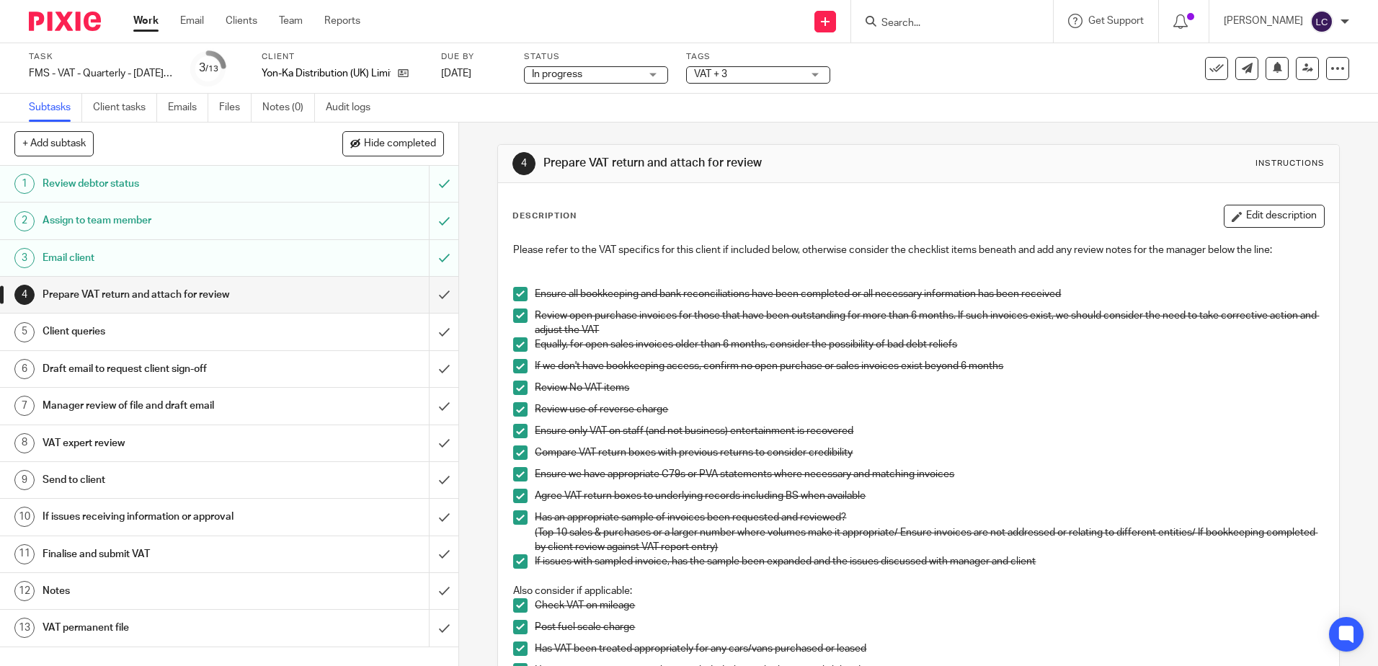
scroll to position [442, 0]
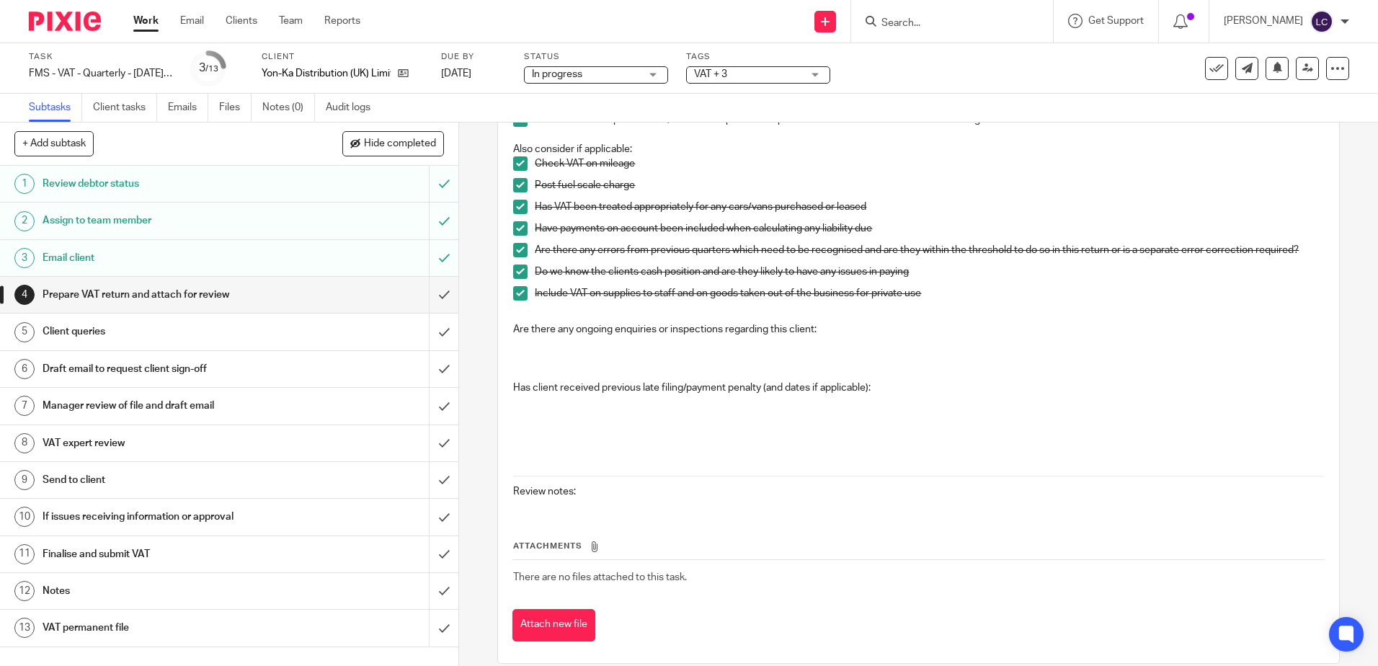
click at [539, 351] on p at bounding box center [918, 351] width 810 height 30
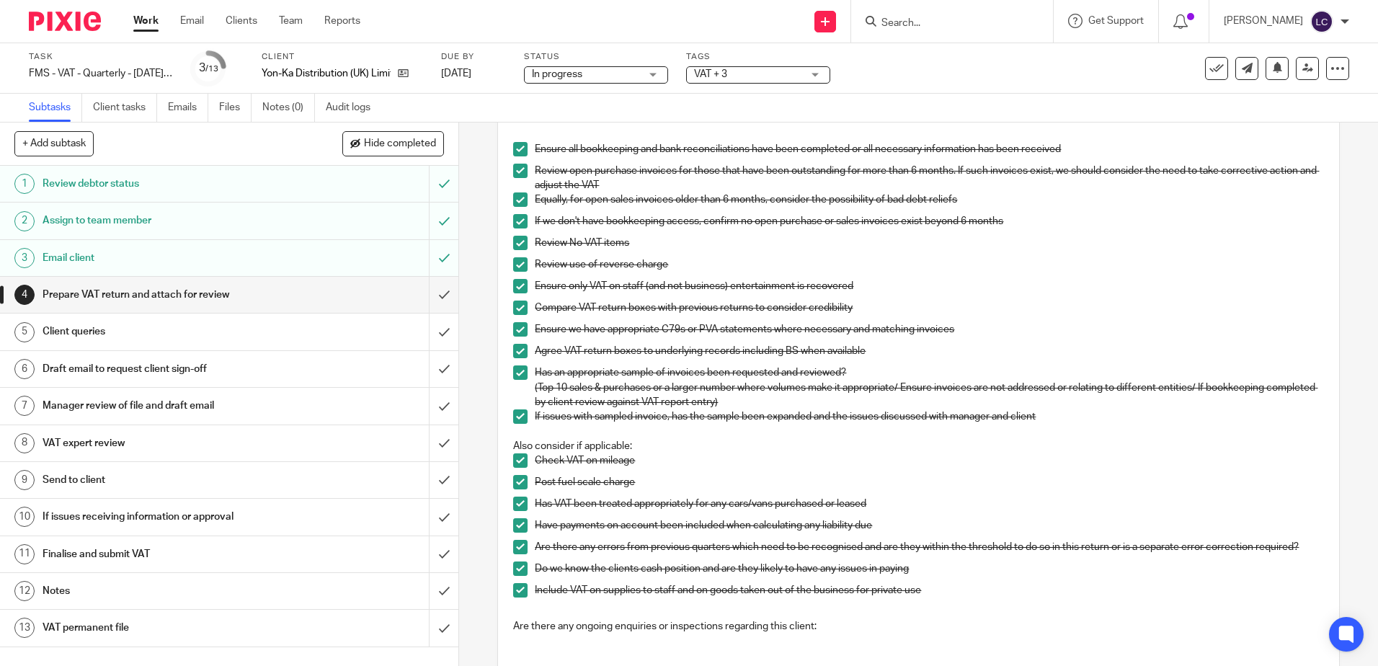
scroll to position [0, 0]
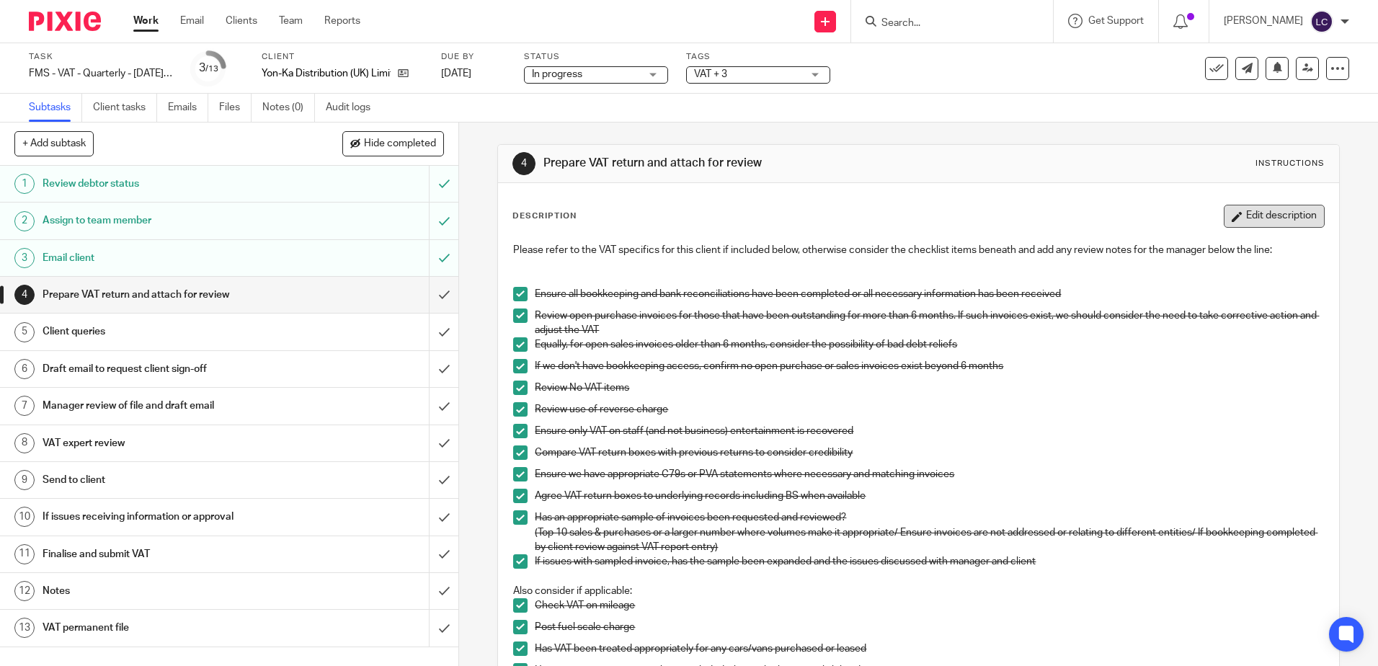
click at [1227, 221] on button "Edit description" at bounding box center [1273, 216] width 101 height 23
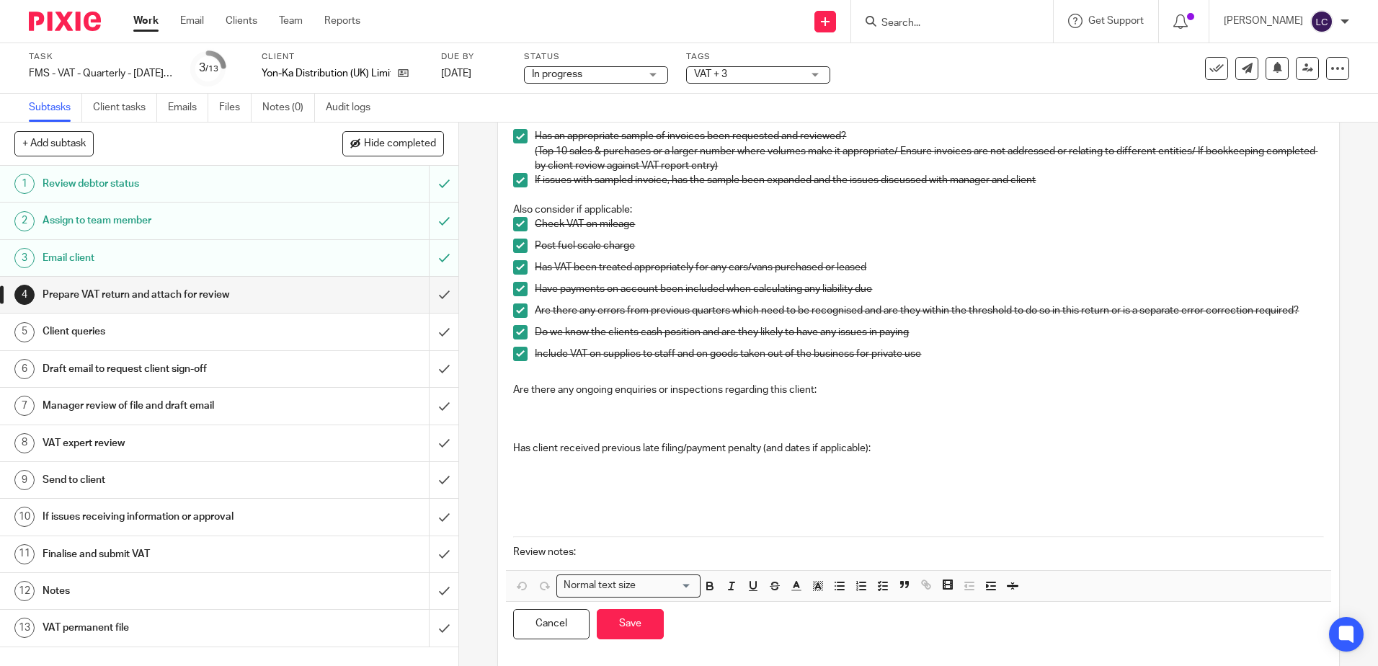
scroll to position [395, 0]
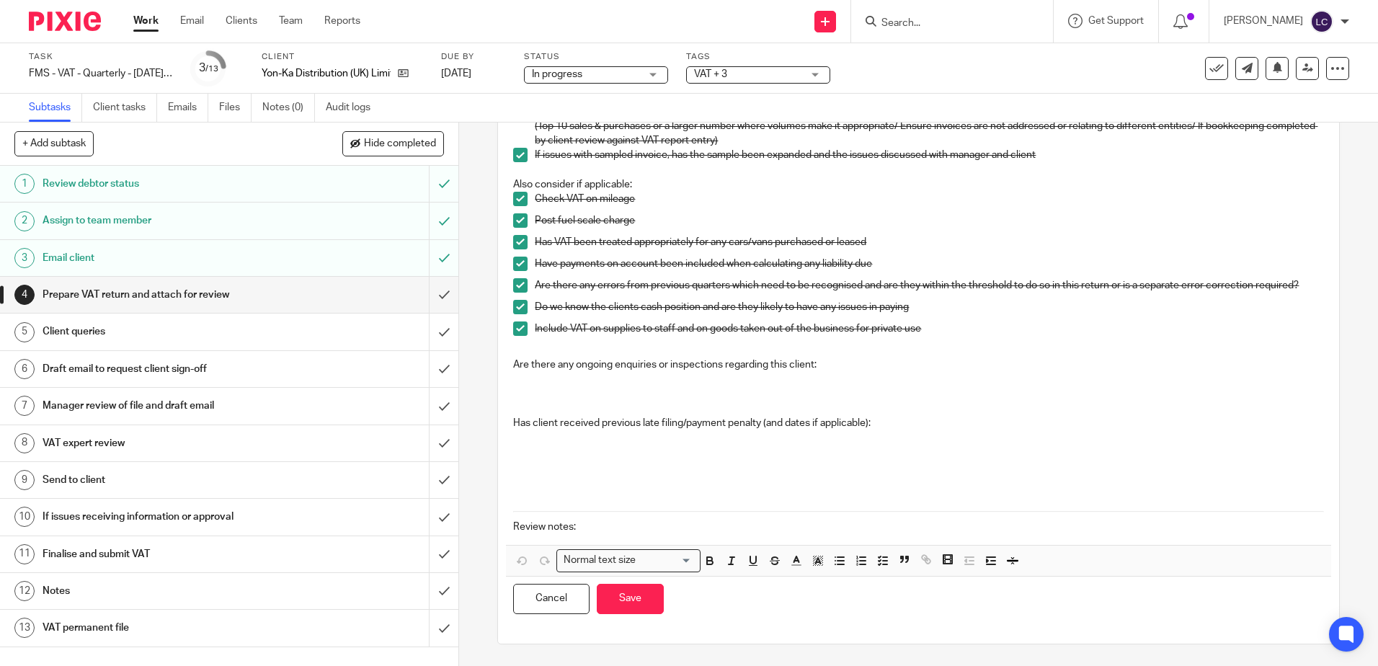
click at [539, 384] on p at bounding box center [918, 388] width 810 height 30
click at [620, 590] on button "Save" at bounding box center [630, 599] width 67 height 31
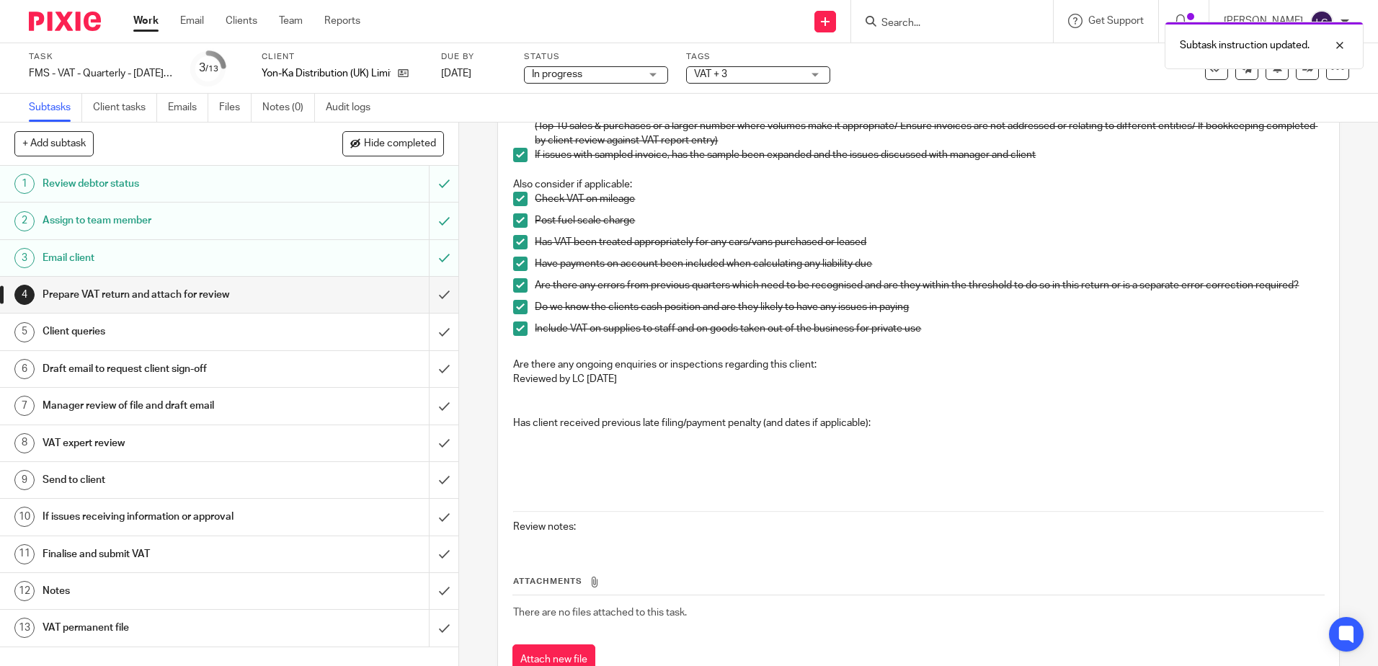
scroll to position [461, 0]
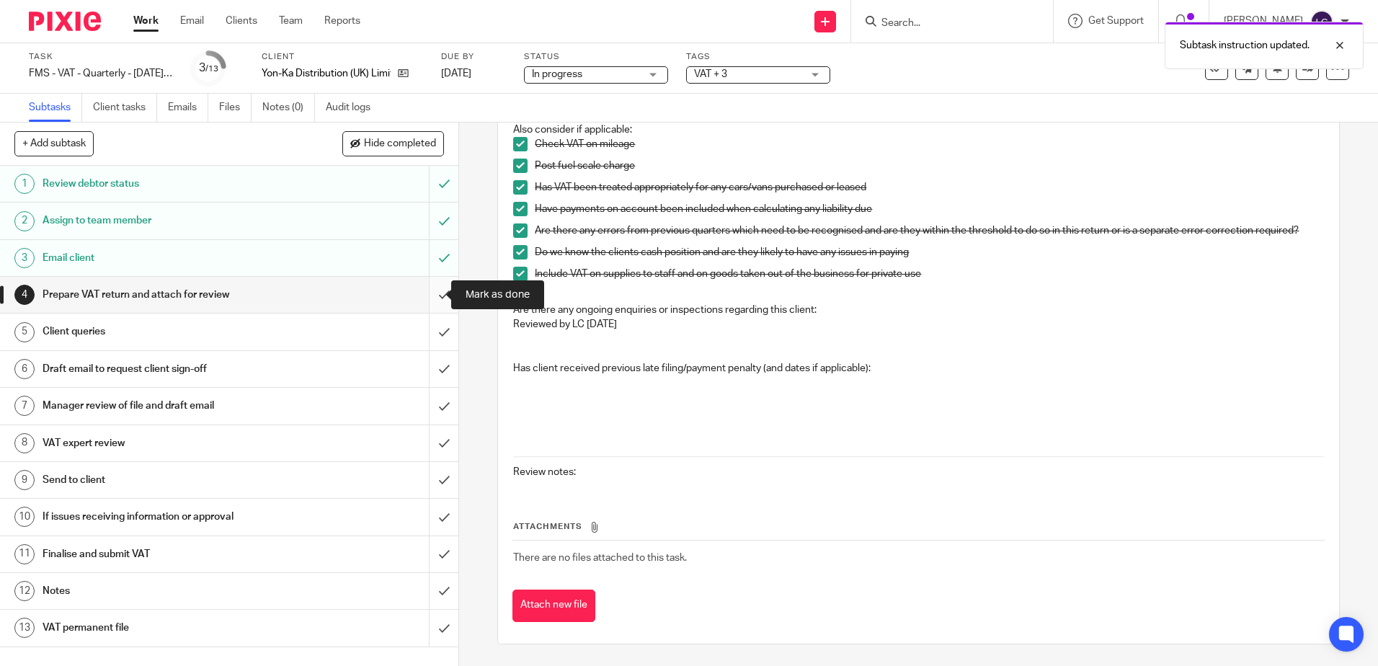
click at [427, 295] on input "submit" at bounding box center [229, 295] width 458 height 36
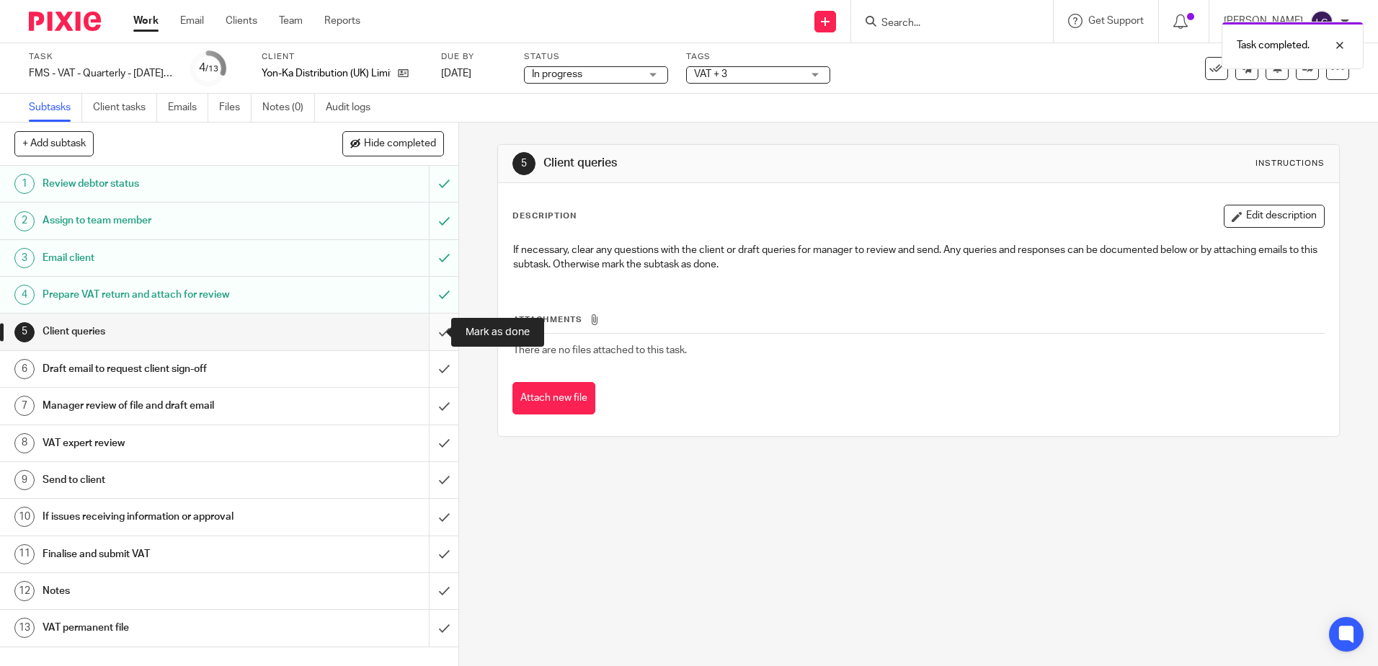
click at [429, 332] on input "submit" at bounding box center [229, 331] width 458 height 36
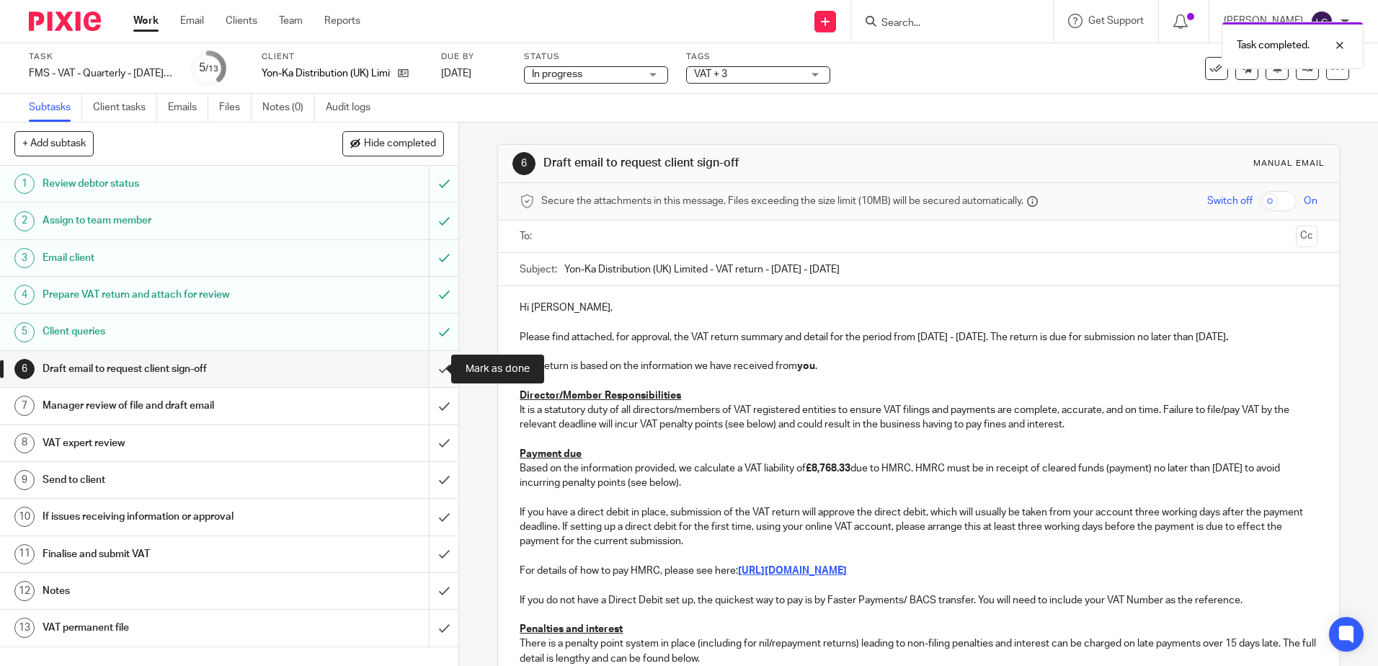
click at [427, 367] on input "submit" at bounding box center [229, 369] width 458 height 36
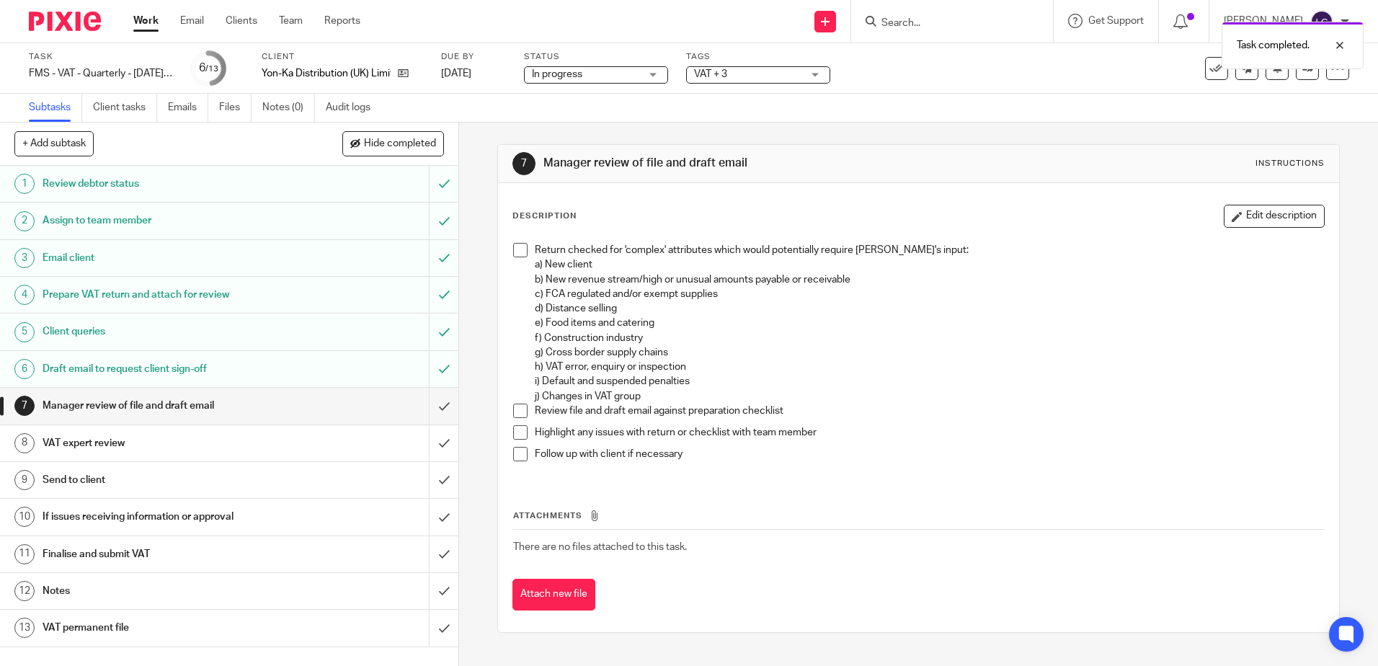
click at [818, 79] on div "VAT + 3" at bounding box center [758, 74] width 144 height 17
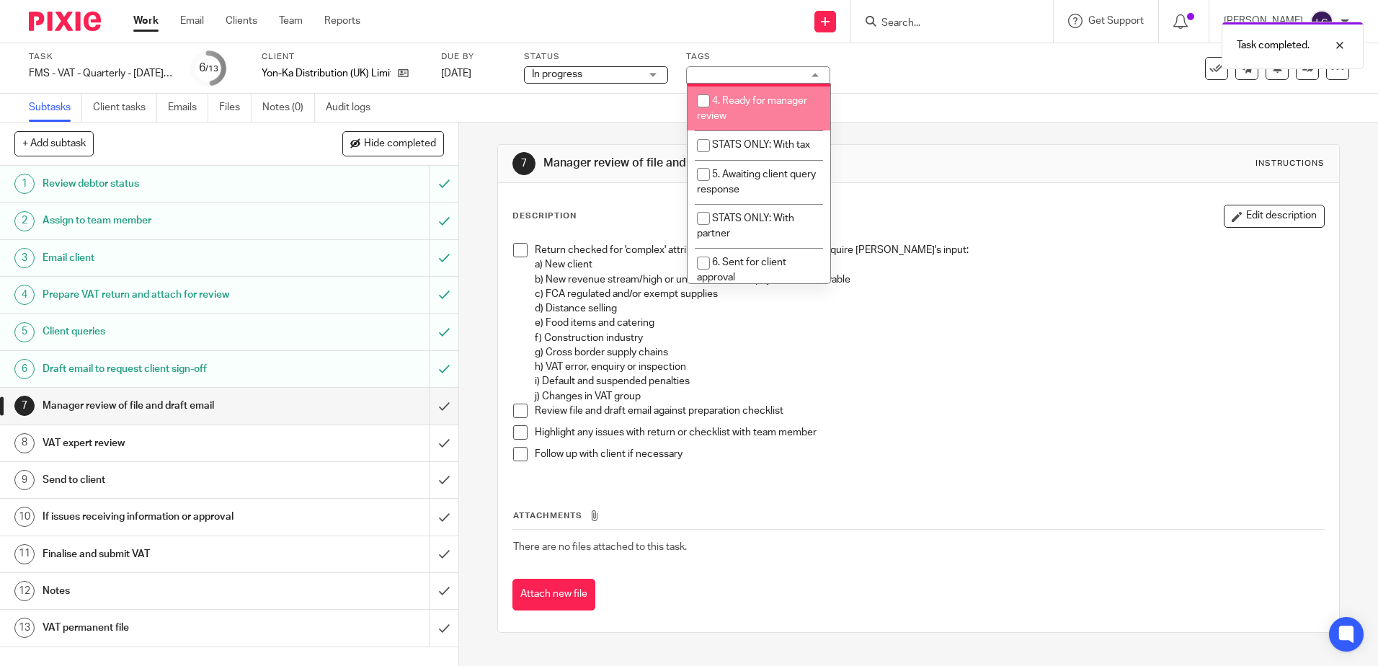
click at [705, 115] on input "checkbox" at bounding box center [703, 100] width 27 height 27
checkbox input "true"
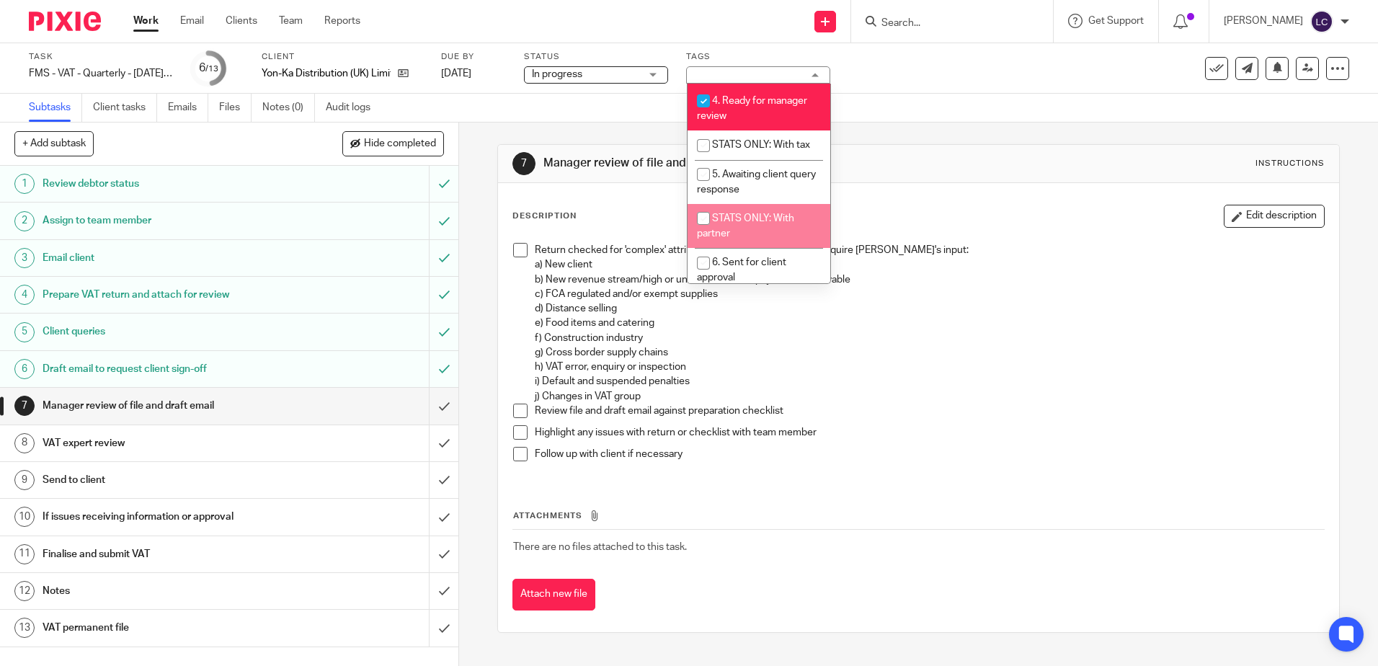
click at [920, 444] on div "Highlight any issues with return or checklist with team member" at bounding box center [929, 436] width 788 height 22
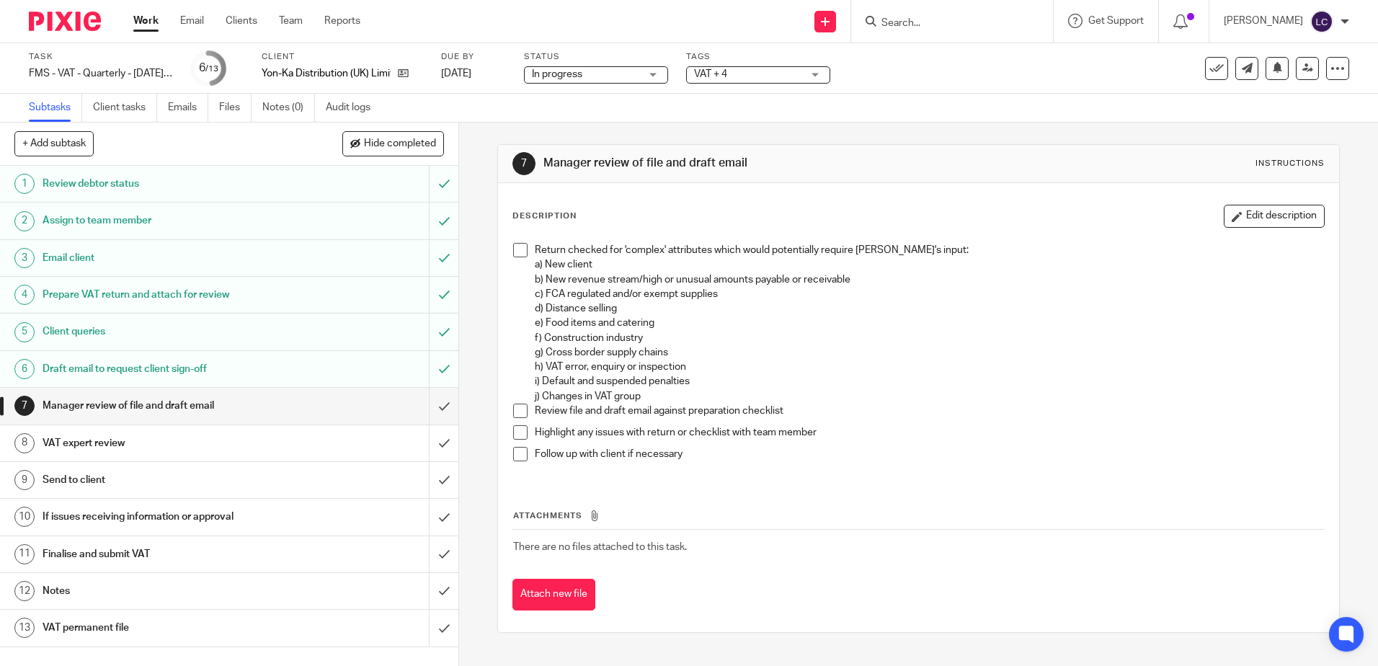
click at [71, 22] on img at bounding box center [65, 21] width 72 height 19
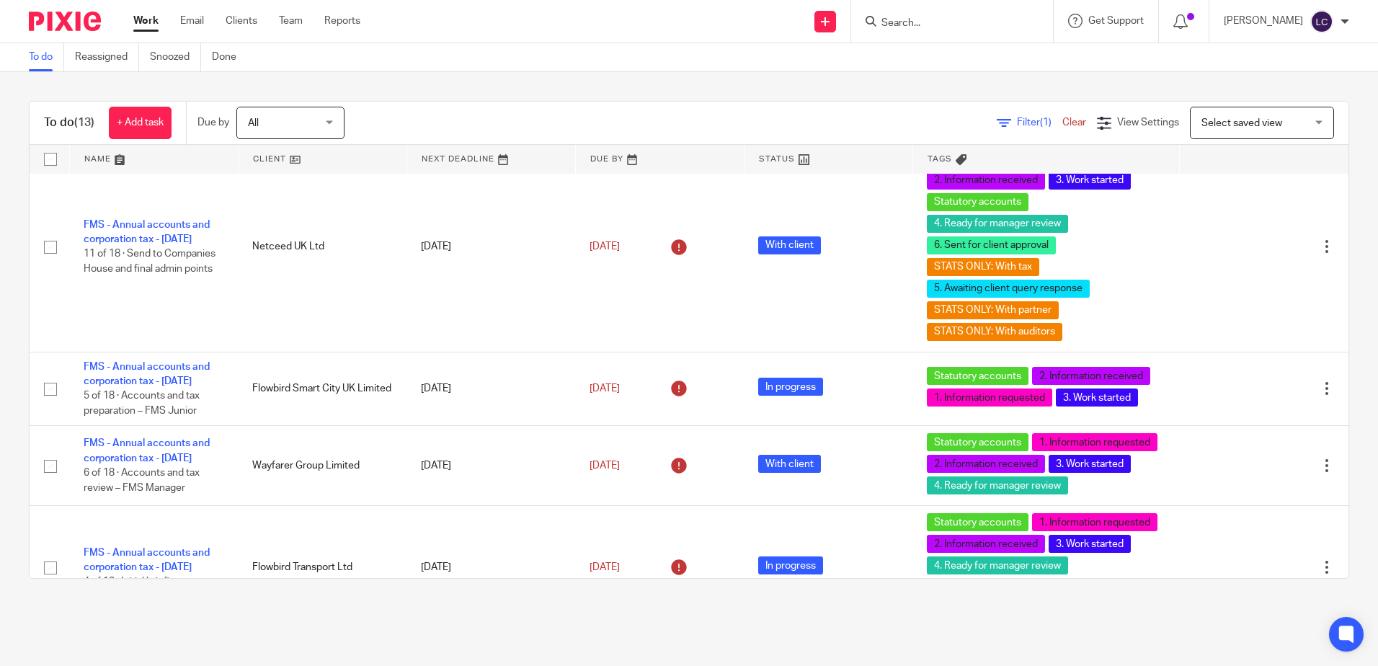
scroll to position [1009, 0]
